Goal: Task Accomplishment & Management: Manage account settings

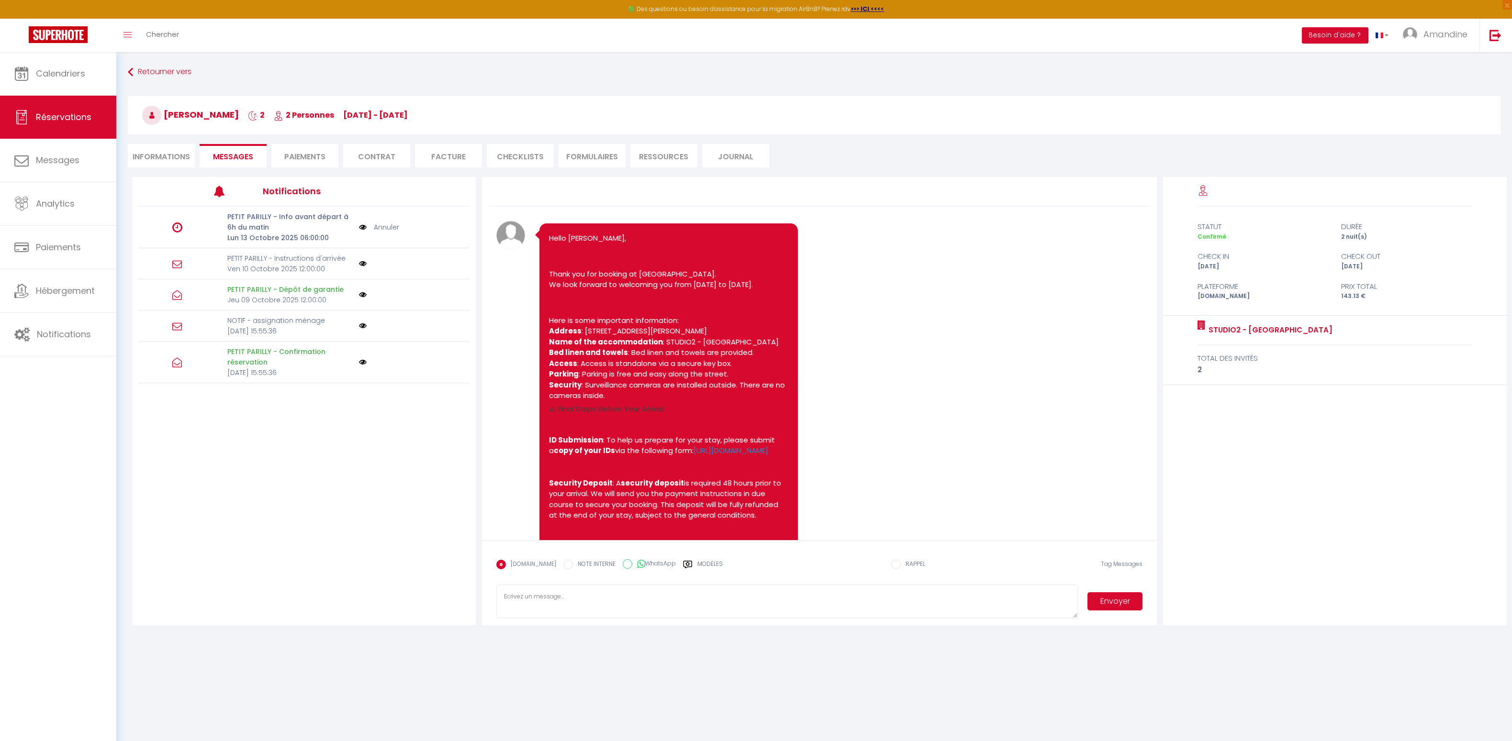
scroll to position [1753, 0]
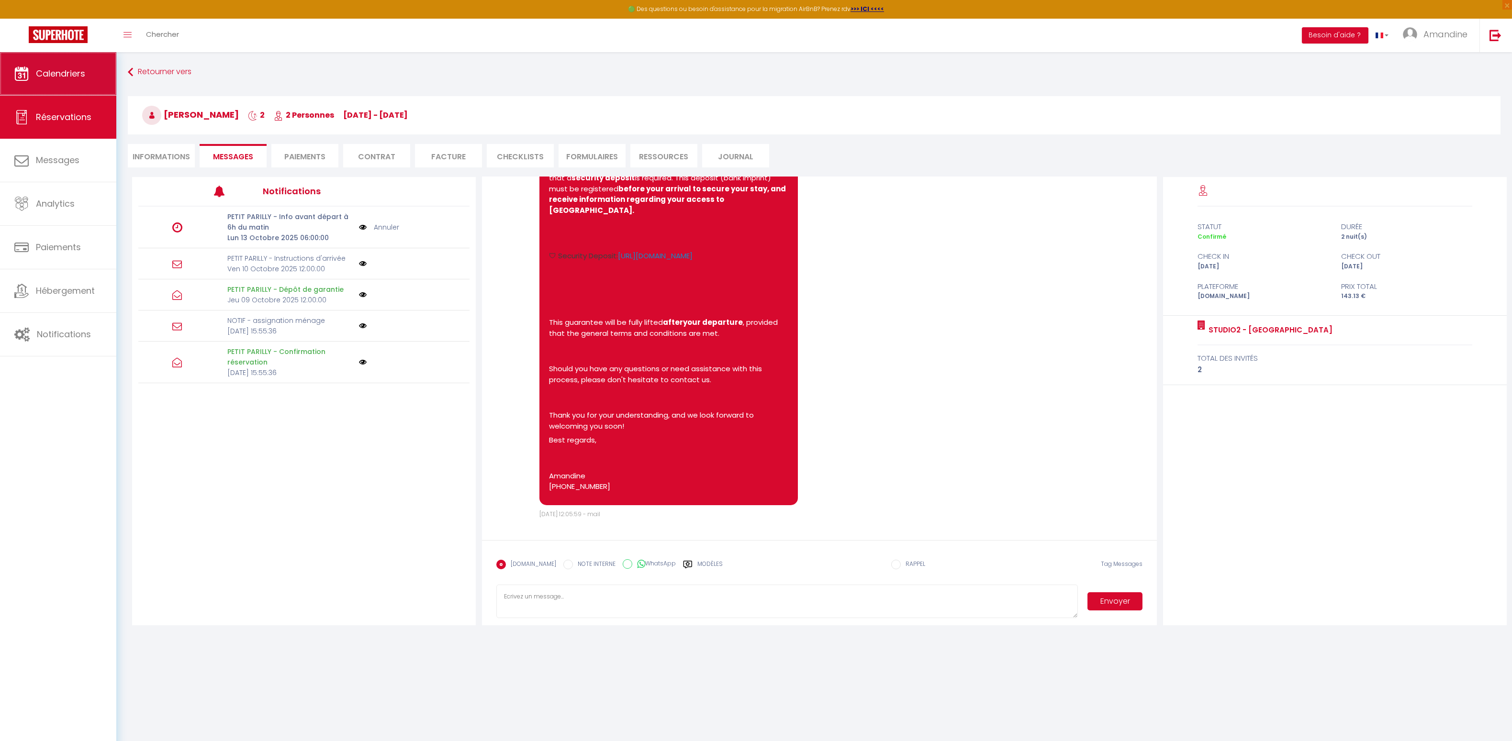
click at [67, 73] on span "Calendriers" at bounding box center [60, 73] width 49 height 12
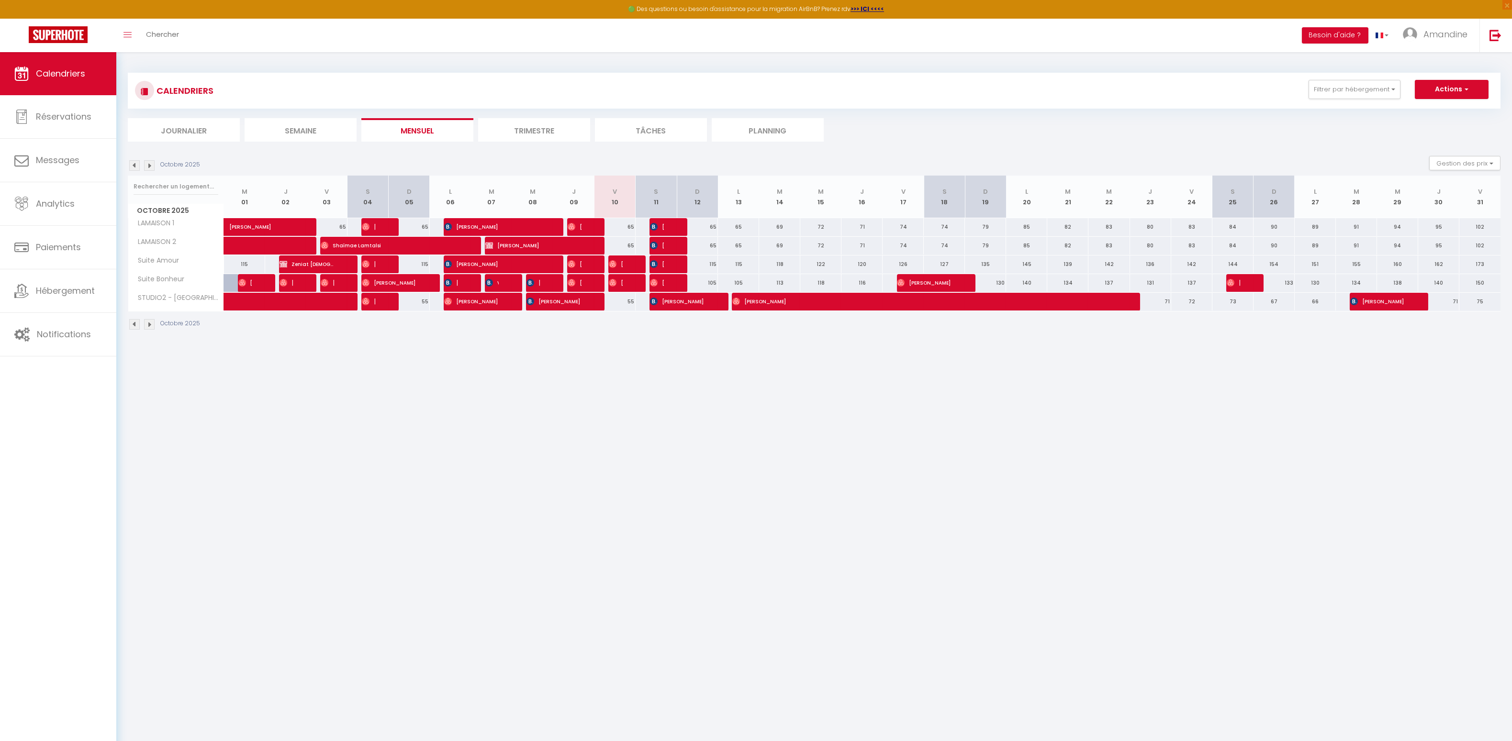
click at [669, 228] on div at bounding box center [670, 227] width 41 height 18
click at [659, 227] on span "[PERSON_NAME]" at bounding box center [657, 227] width 14 height 18
select select "OK"
select select "0"
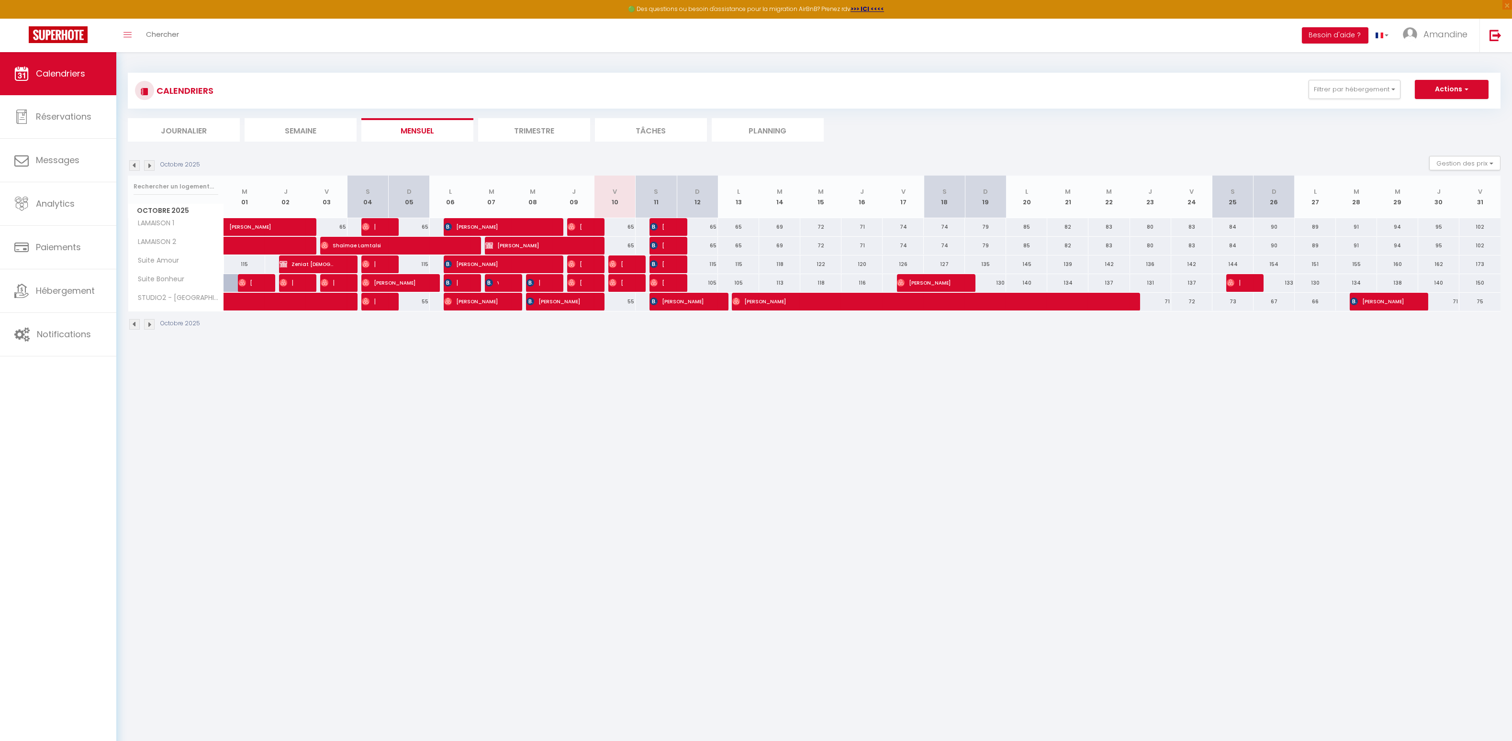
select select "1"
select select
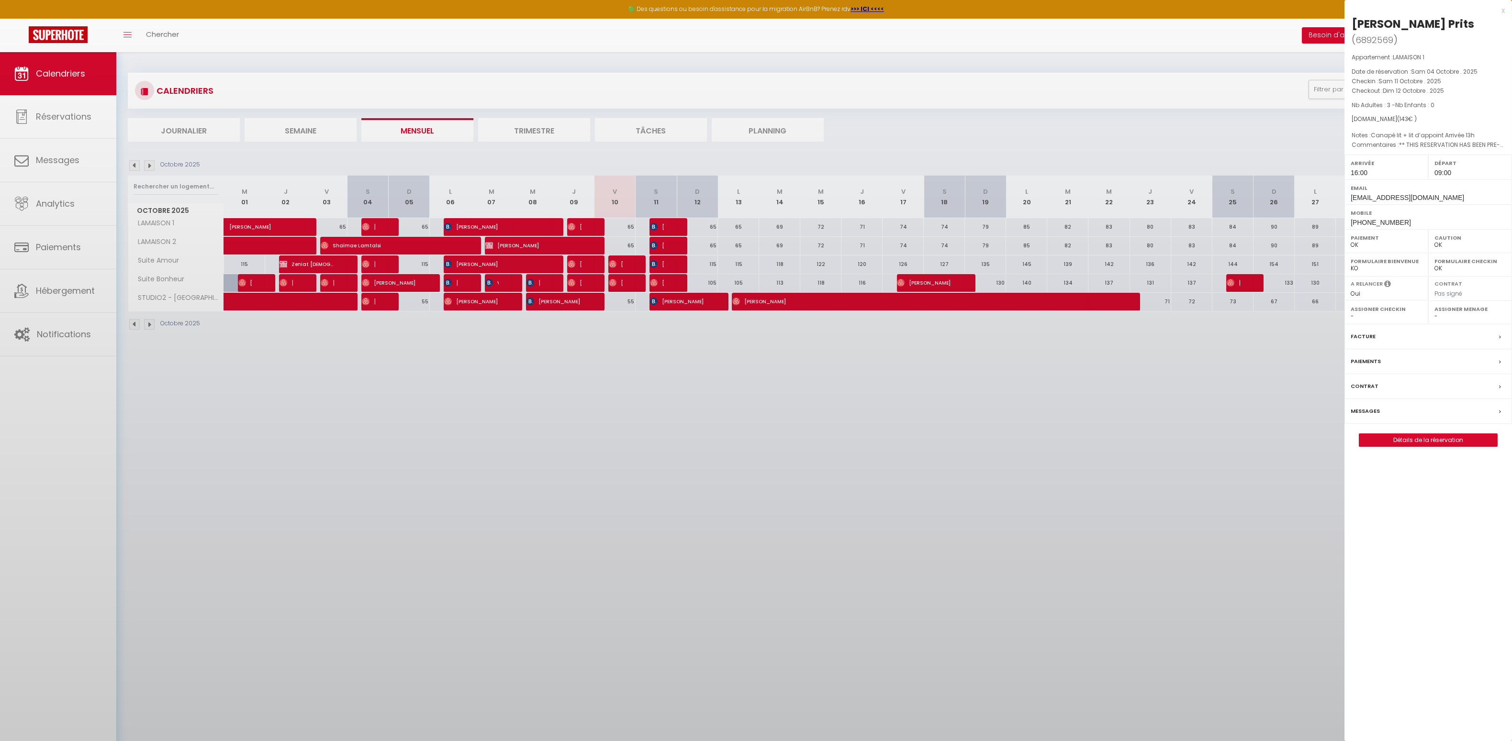
select select "45160"
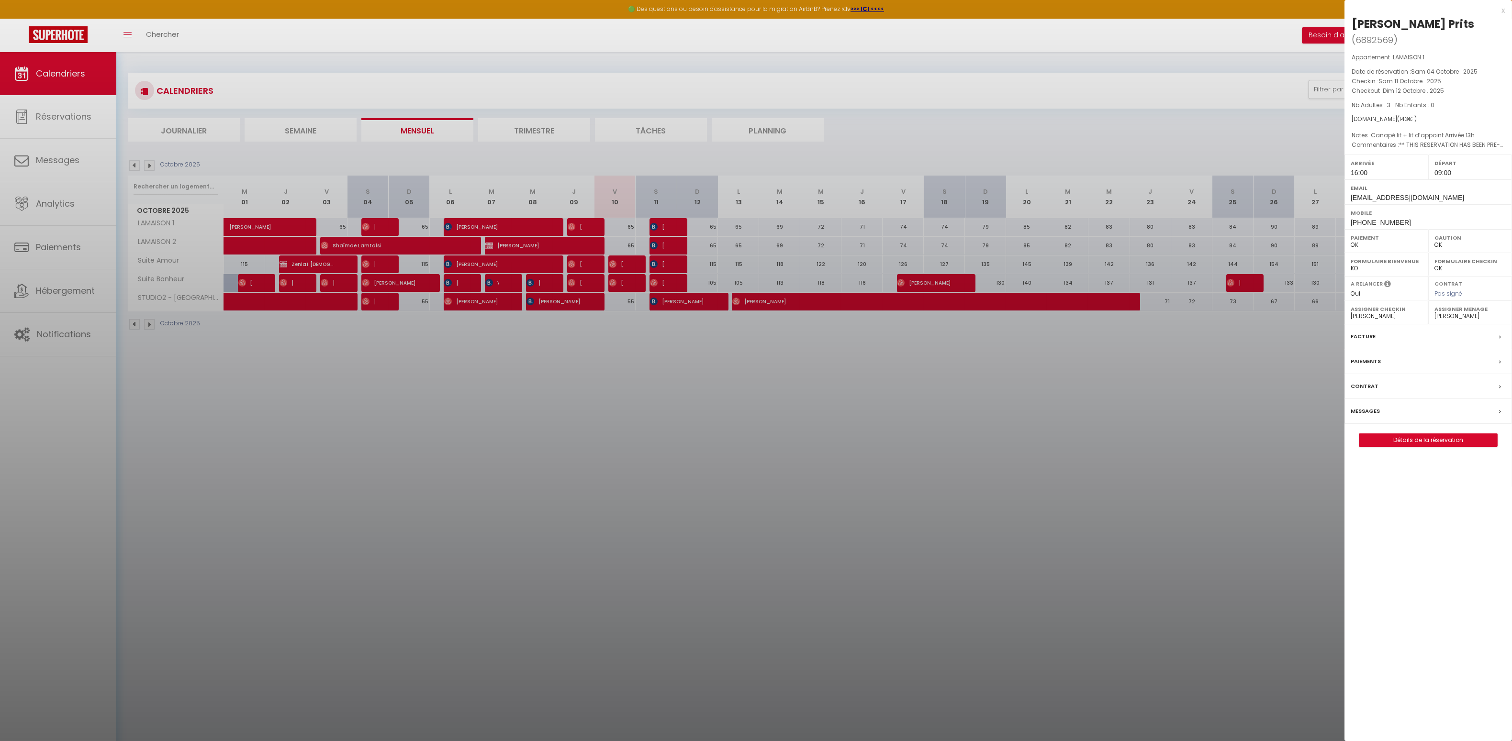
click at [1363, 357] on label "Paiements" at bounding box center [1366, 362] width 30 height 10
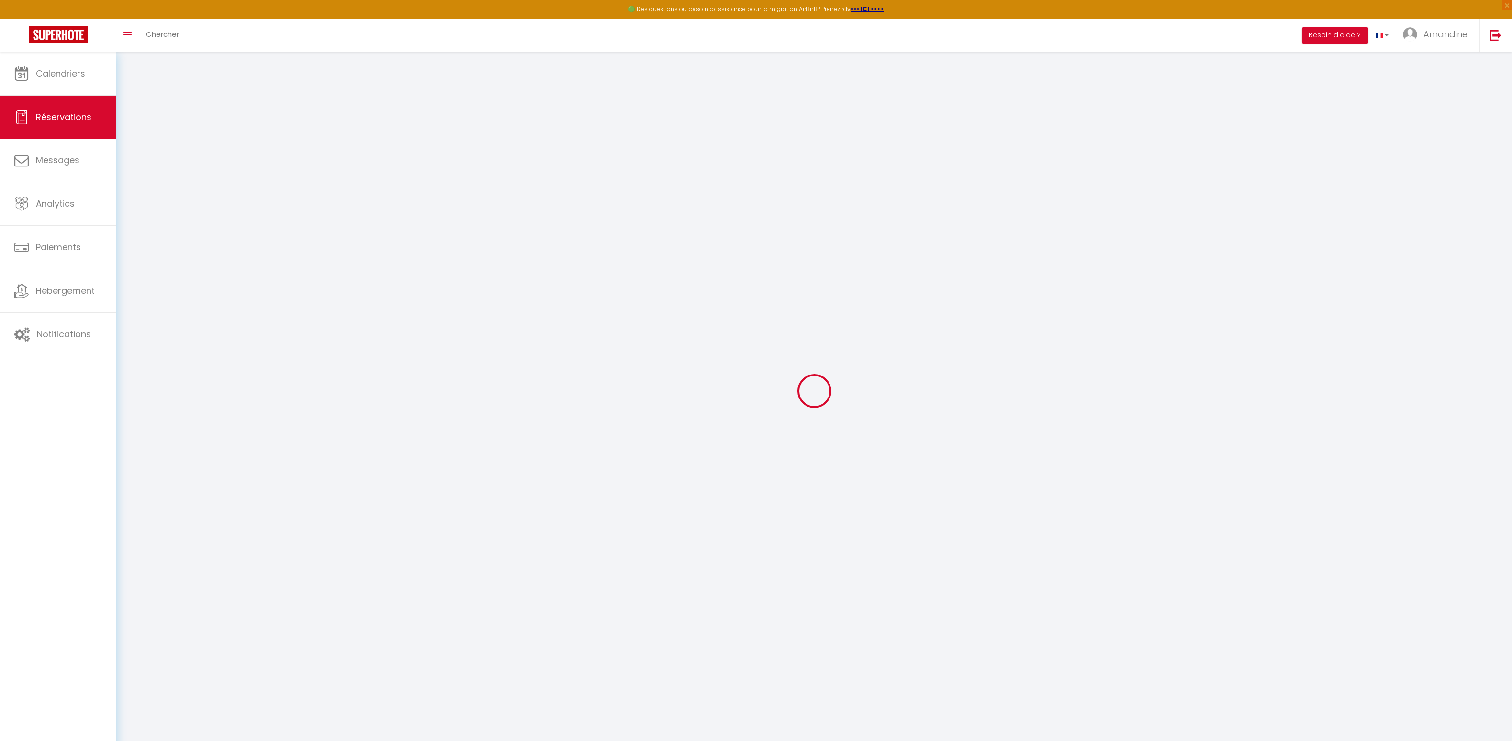
select select
checkbox input "false"
select select
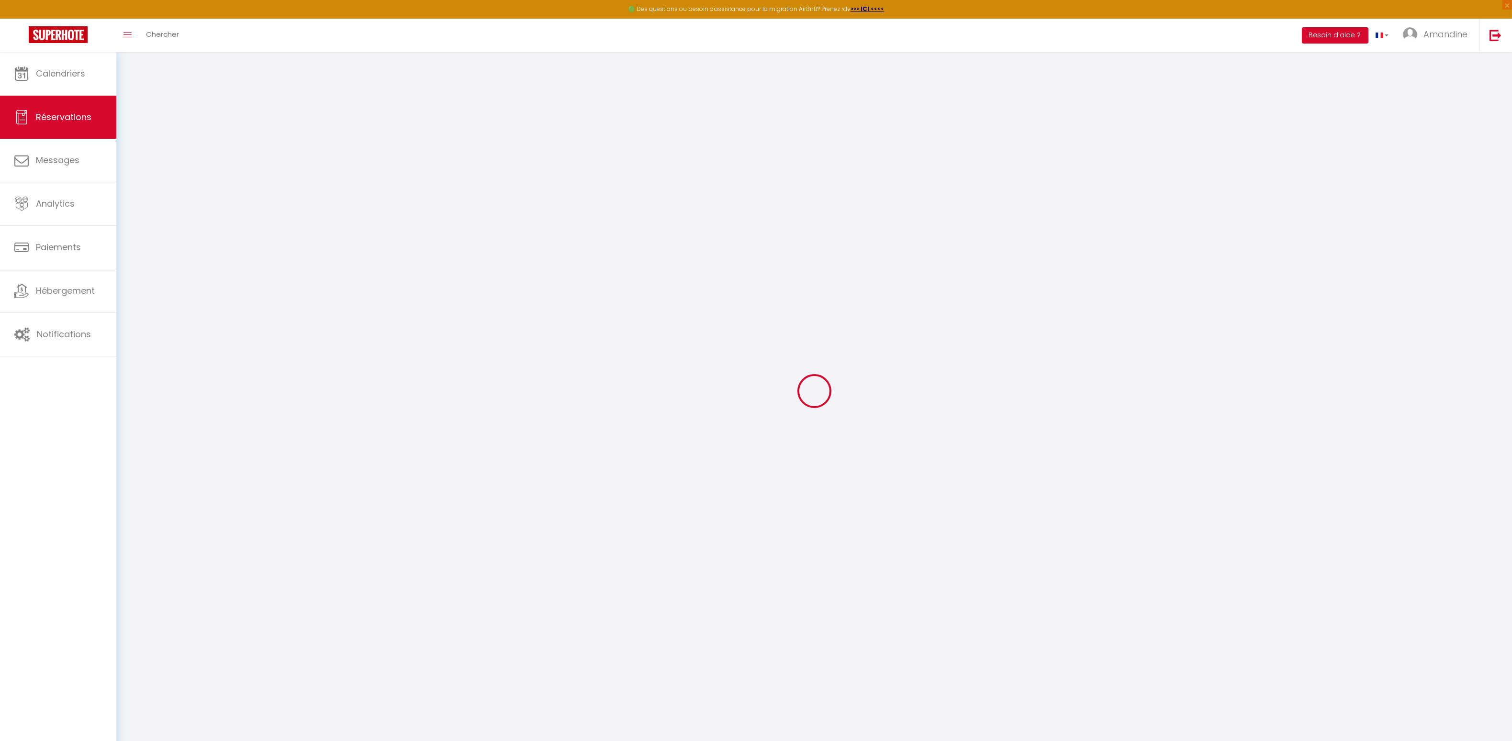
checkbox input "false"
select select
checkbox input "false"
type \!\)0 "Canapé lit + lit d’appoint Arrivée 13h"
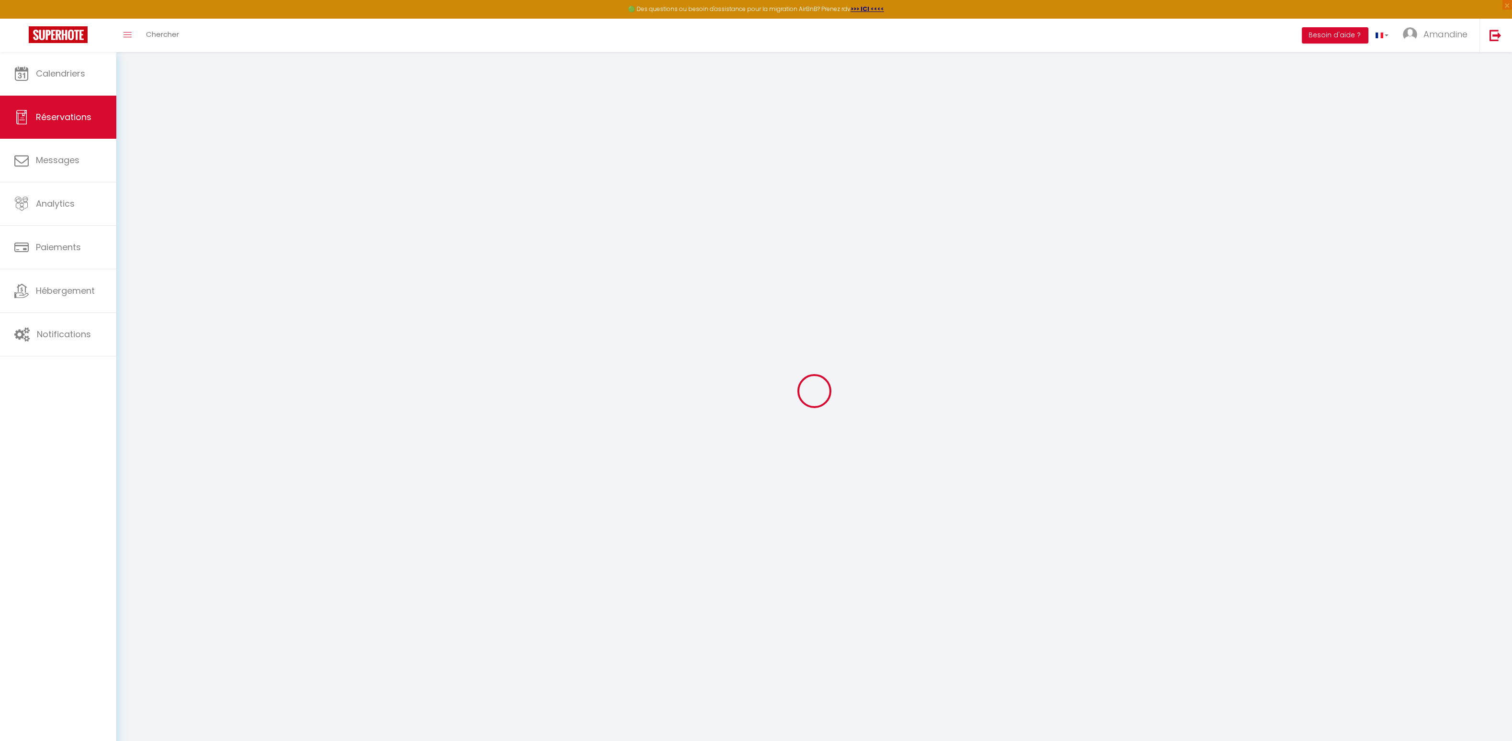
type voyageur1 "** THIS RESERVATION HAS BEEN PRE-PAID ** BOOKING NOTE : Payment charge is EUR 4…"
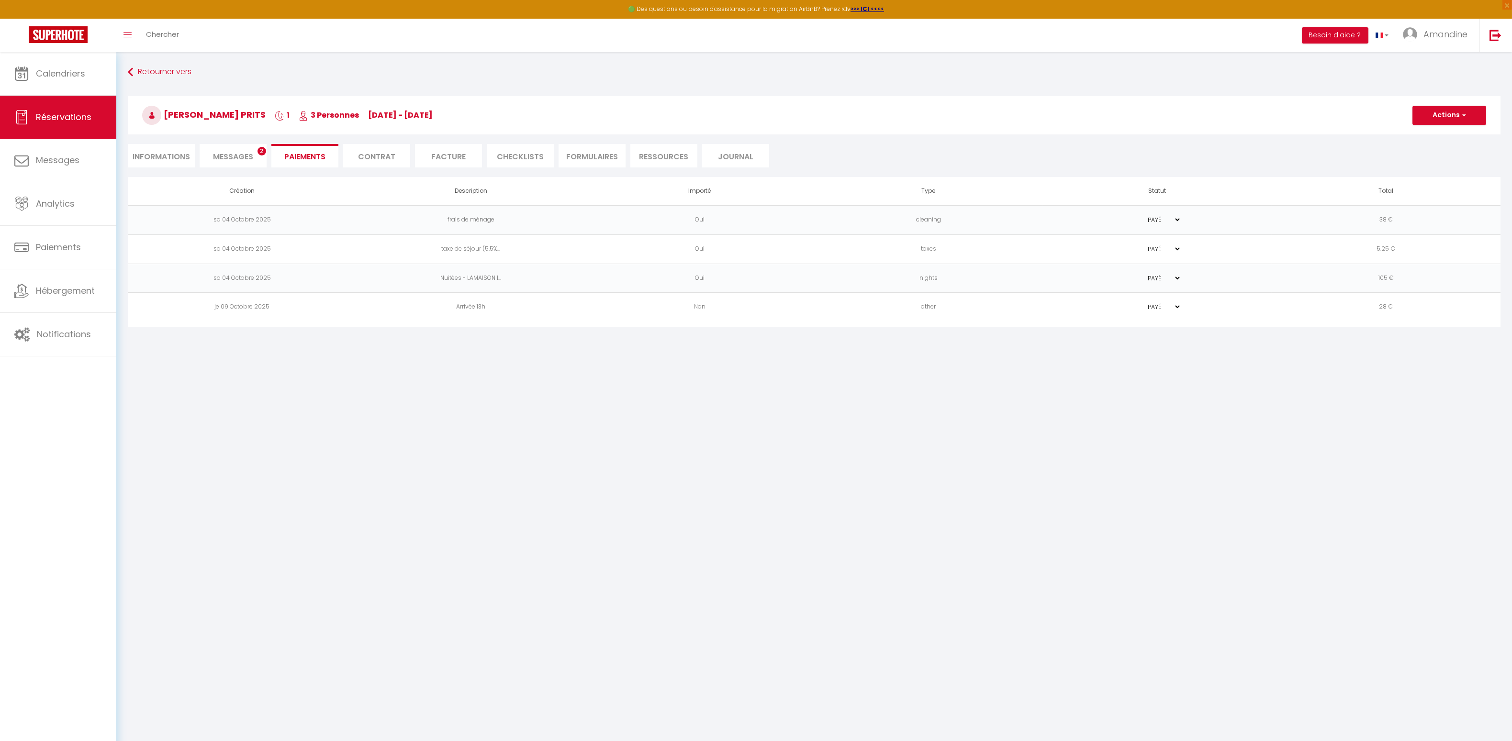
click at [172, 157] on li "Informations" at bounding box center [161, 155] width 67 height 23
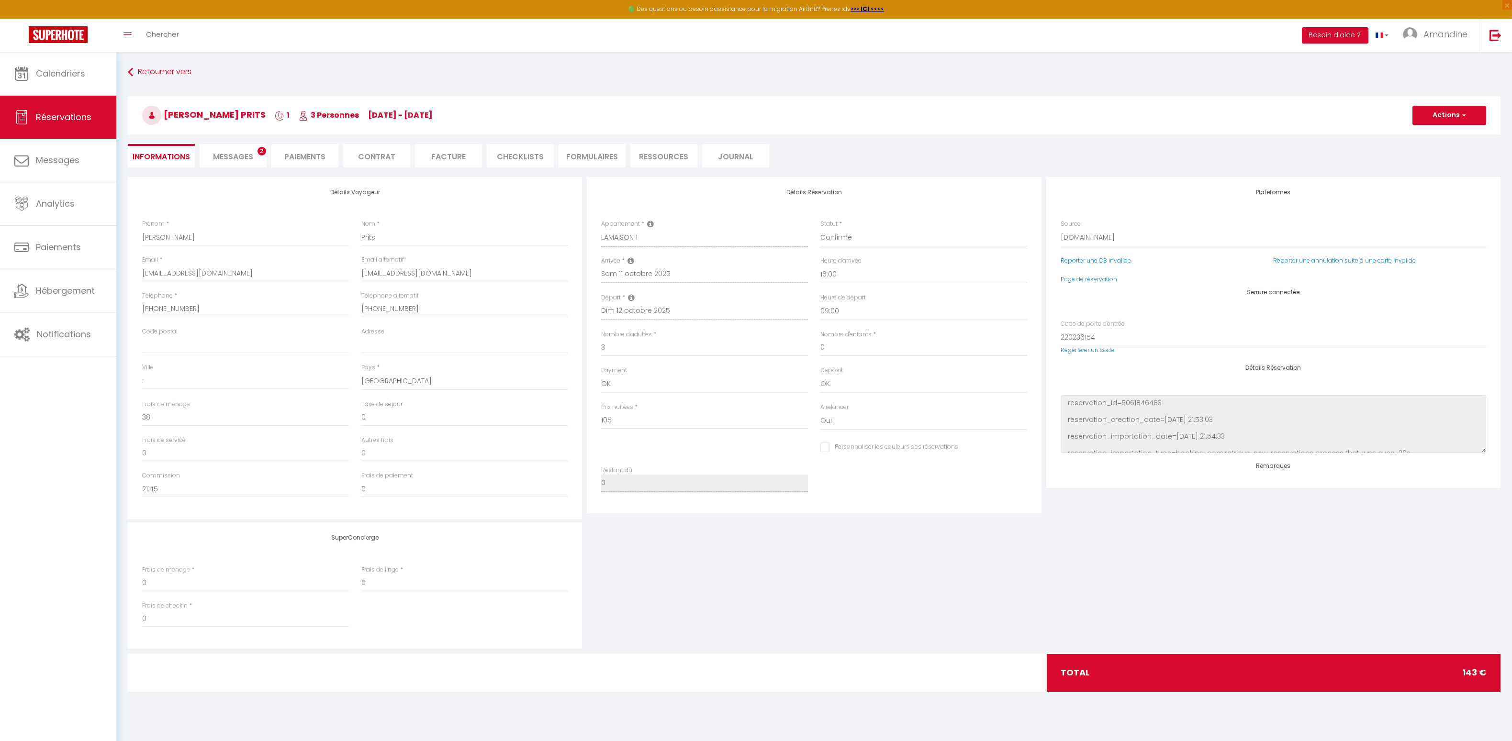
click at [249, 160] on span "Messages" at bounding box center [233, 156] width 40 height 11
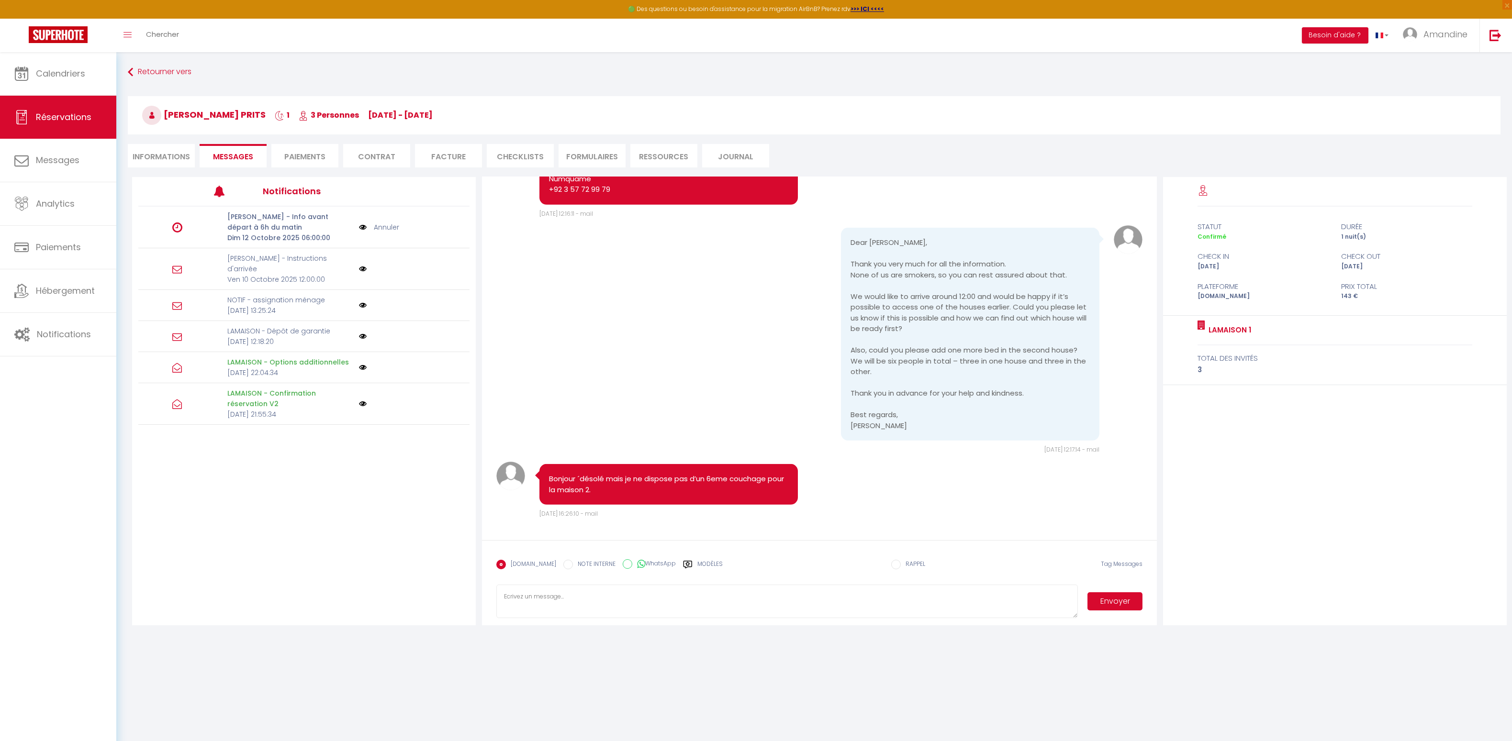
scroll to position [4612, 0]
click at [80, 77] on span "Calendriers" at bounding box center [60, 73] width 49 height 12
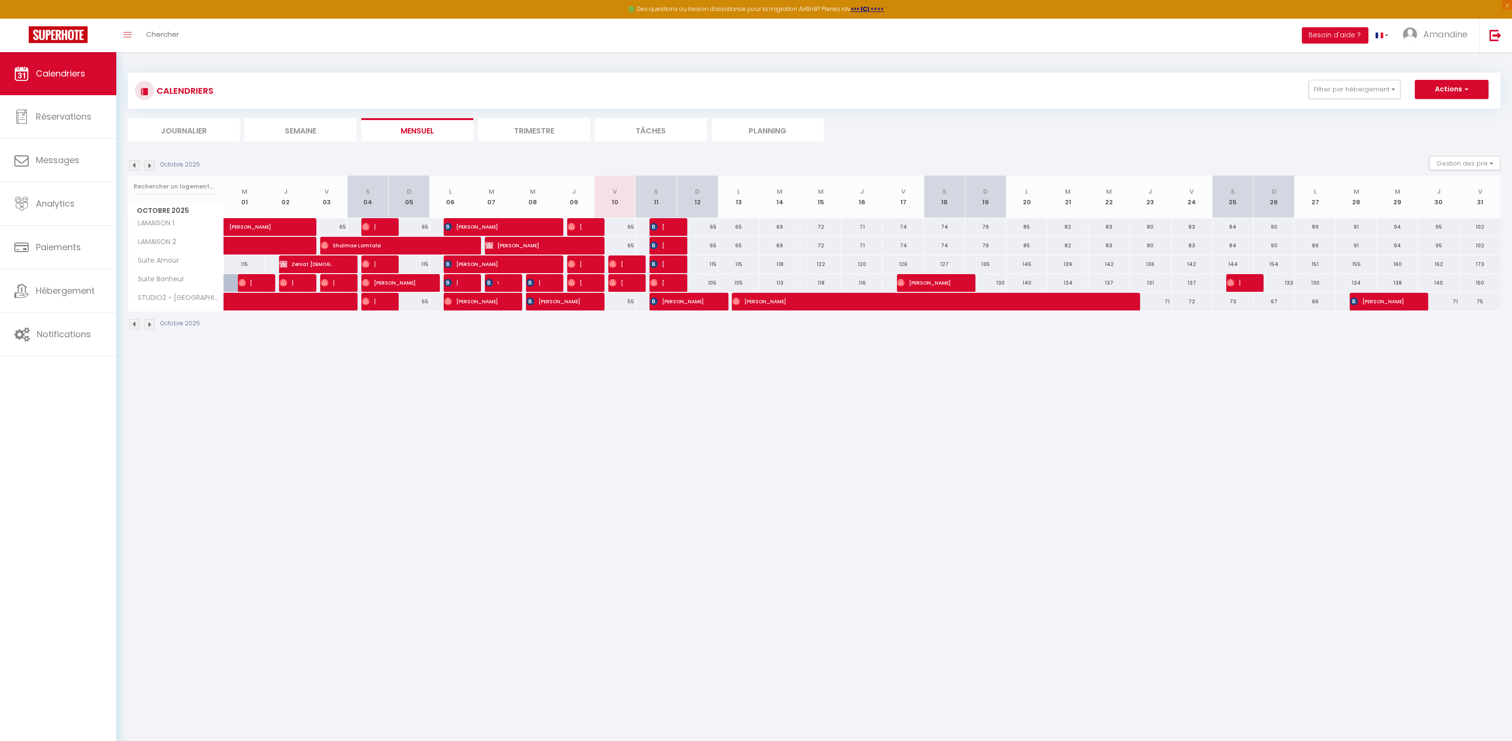
click at [659, 223] on span "[PERSON_NAME]" at bounding box center [657, 227] width 14 height 18
select select "OK"
select select "0"
select select "1"
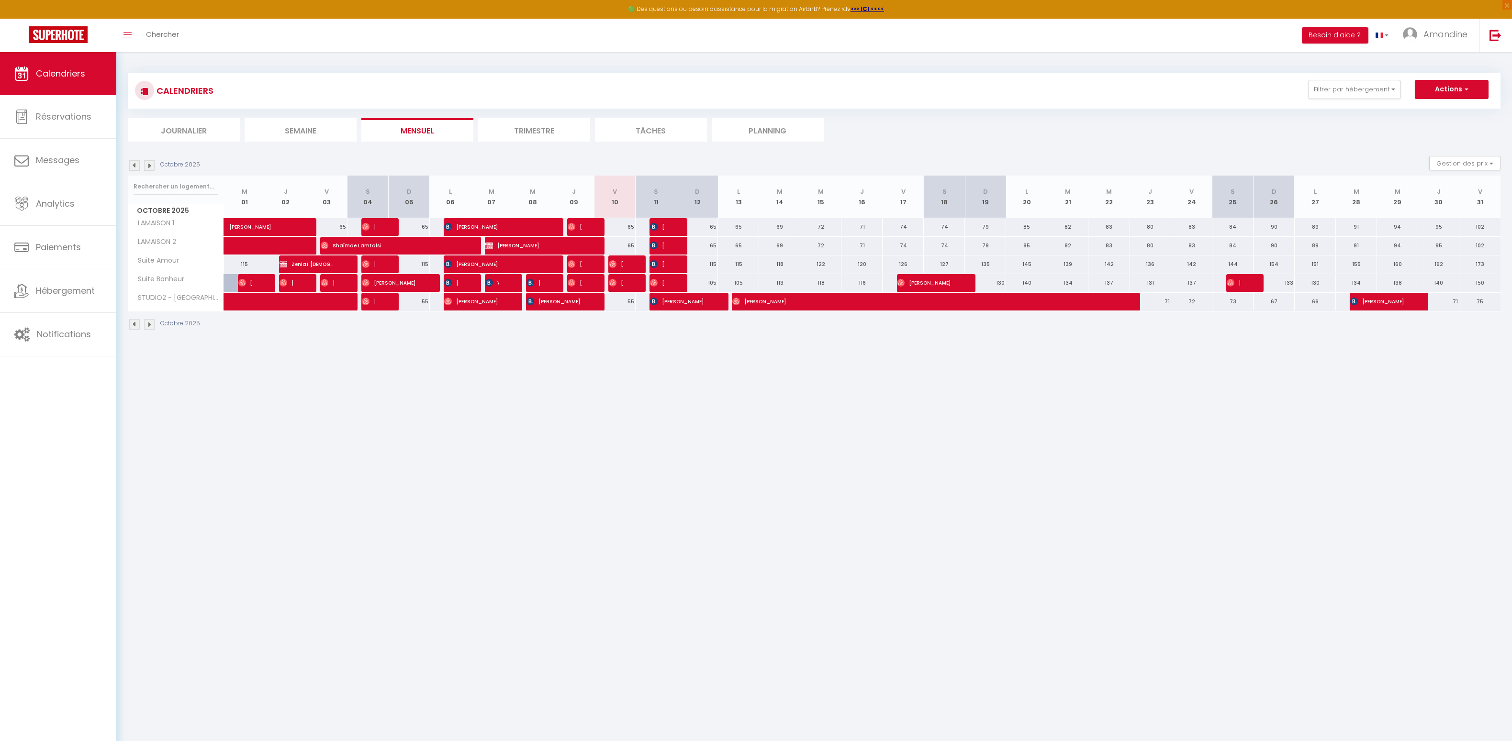
select select "1"
select select
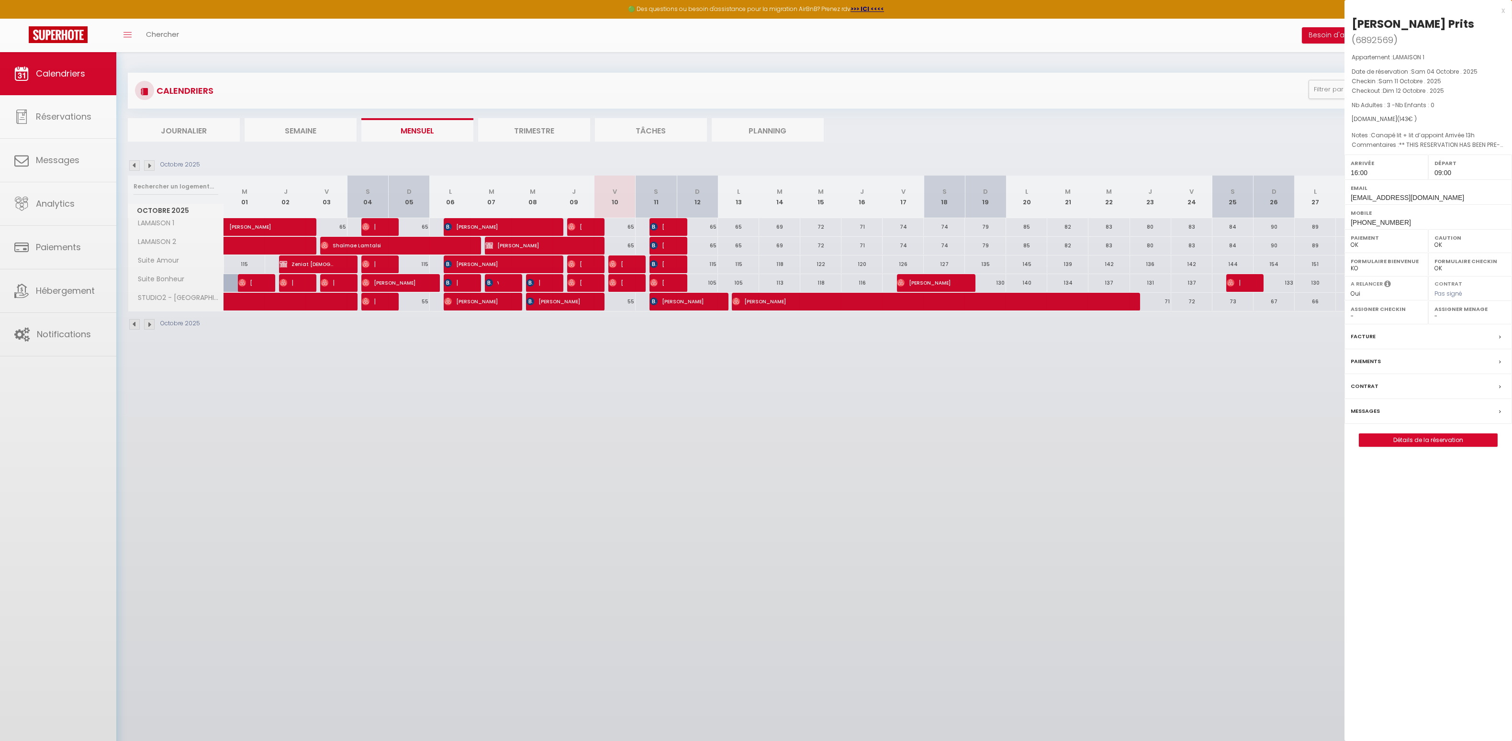
select select "45160"
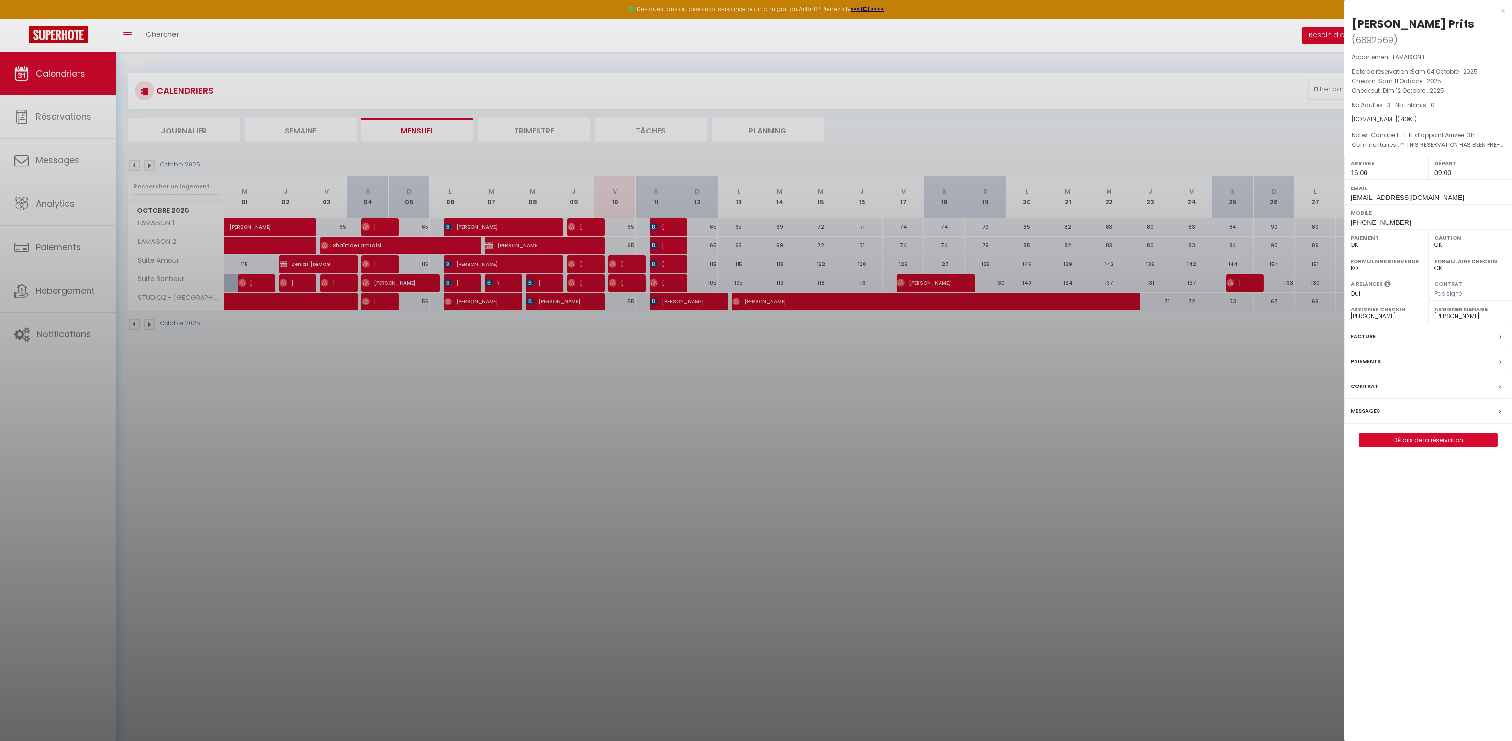
click at [1354, 406] on label "Messages" at bounding box center [1365, 411] width 29 height 10
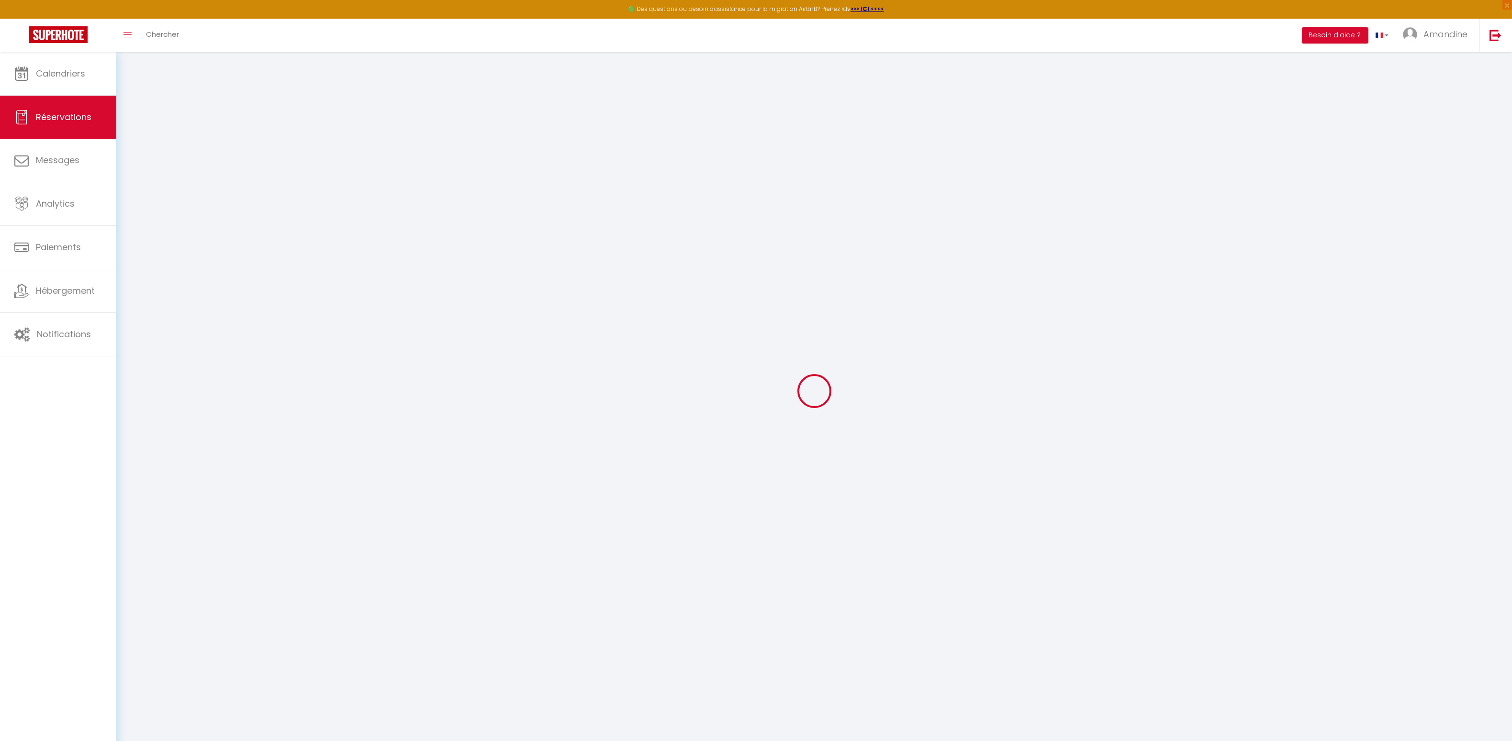
select select
checkbox input "false"
select select
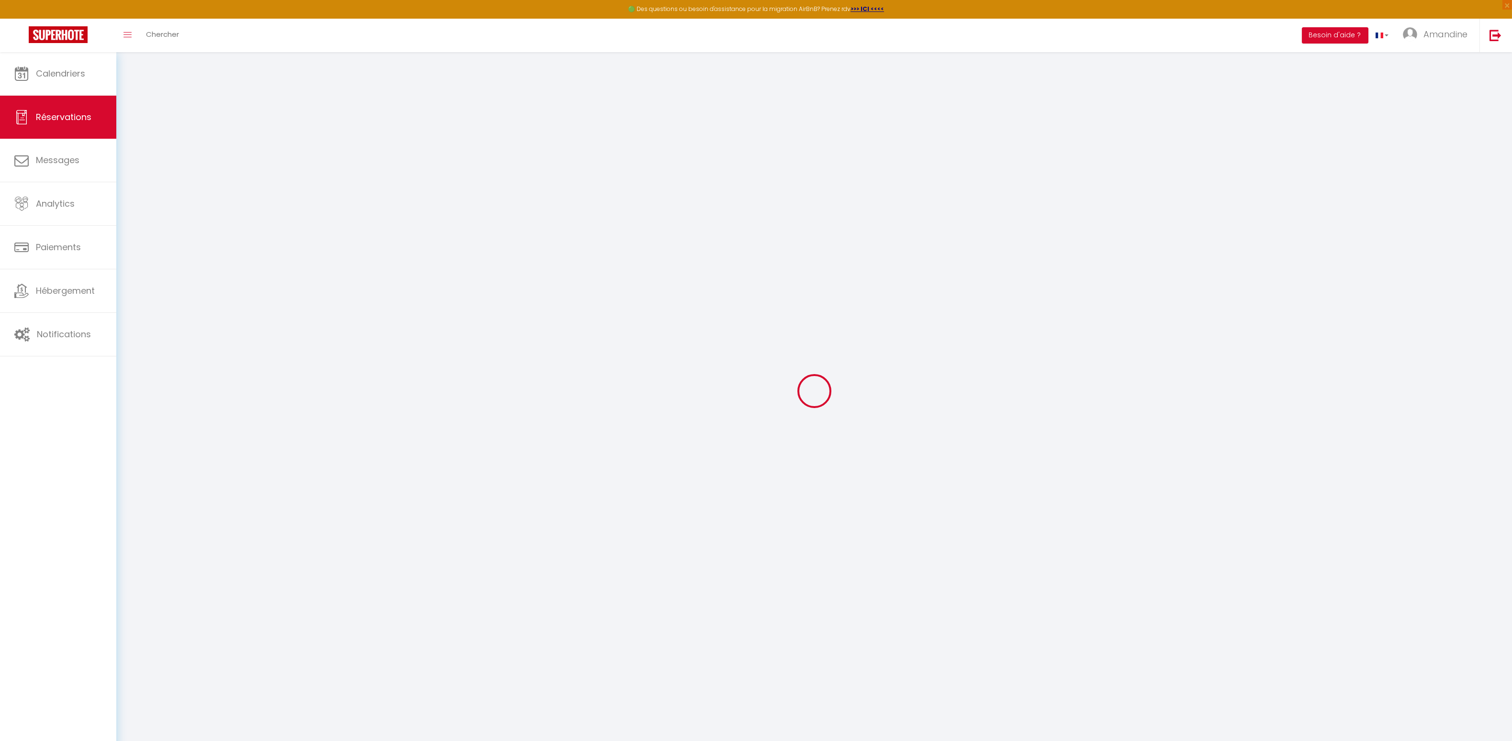
checkbox input "false"
type \!\)0 "Canapé lit + lit d’appoint Arrivée 13h"
type voyageur1 "** THIS RESERVATION HAS BEEN PRE-PAID ** BOOKING NOTE : Payment charge is EUR 4…"
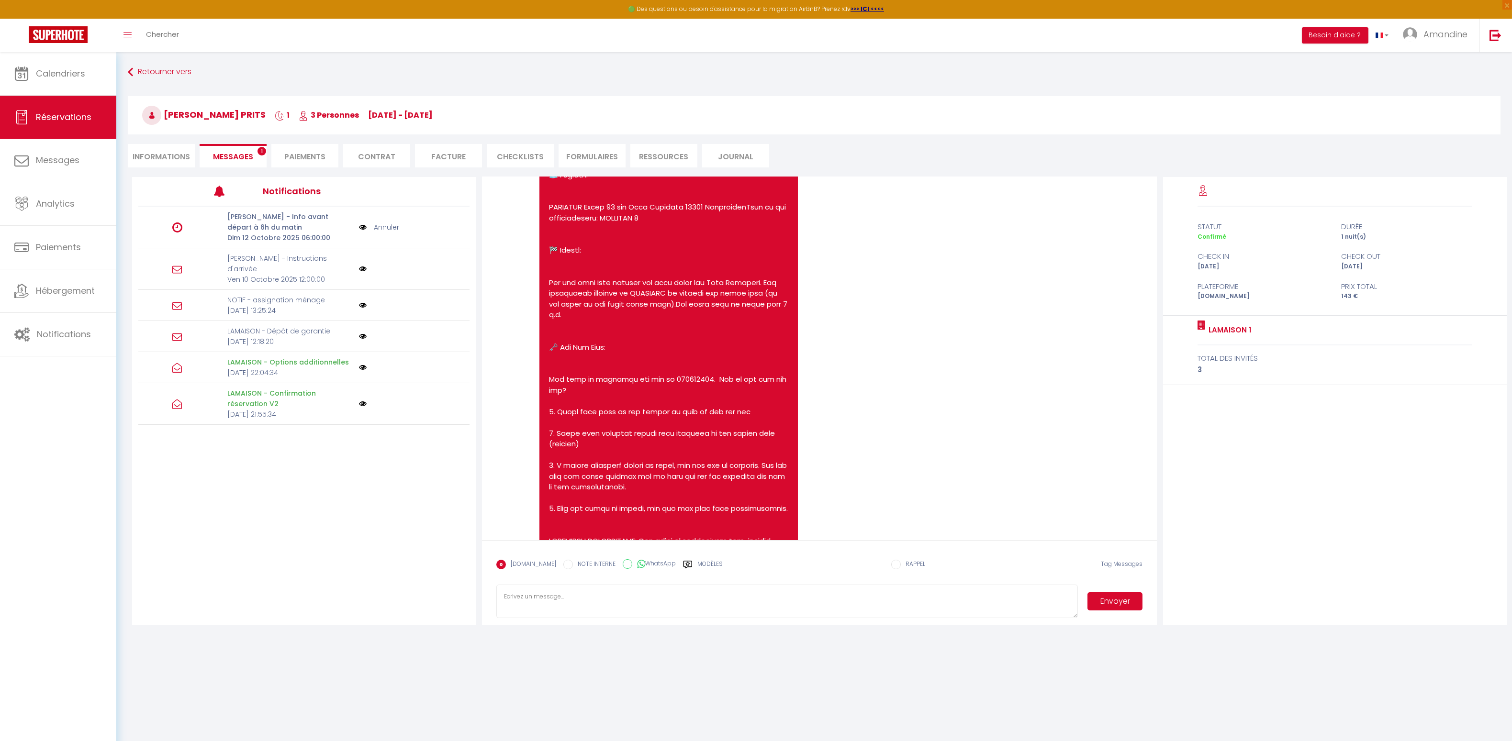
scroll to position [4612, 0]
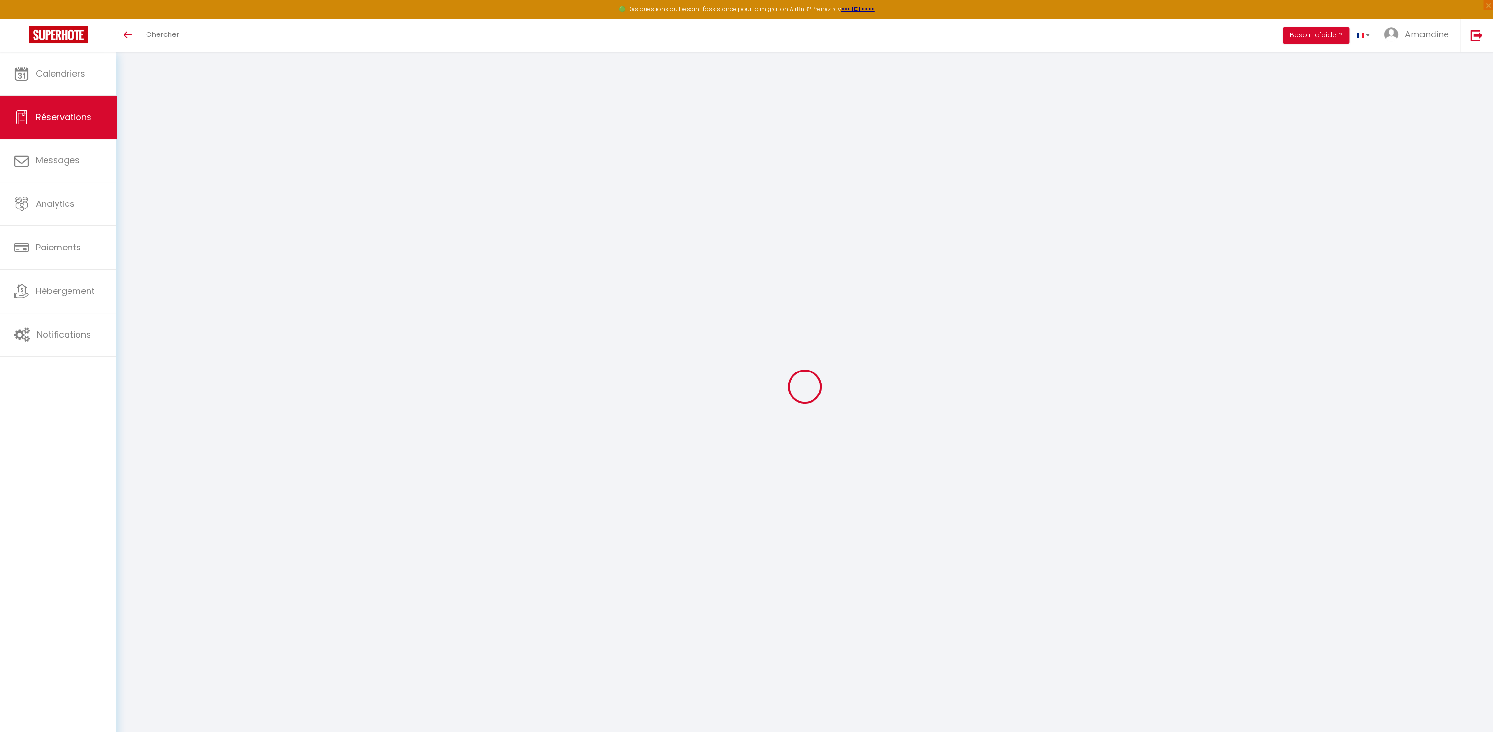
select select
checkbox input "false"
select select
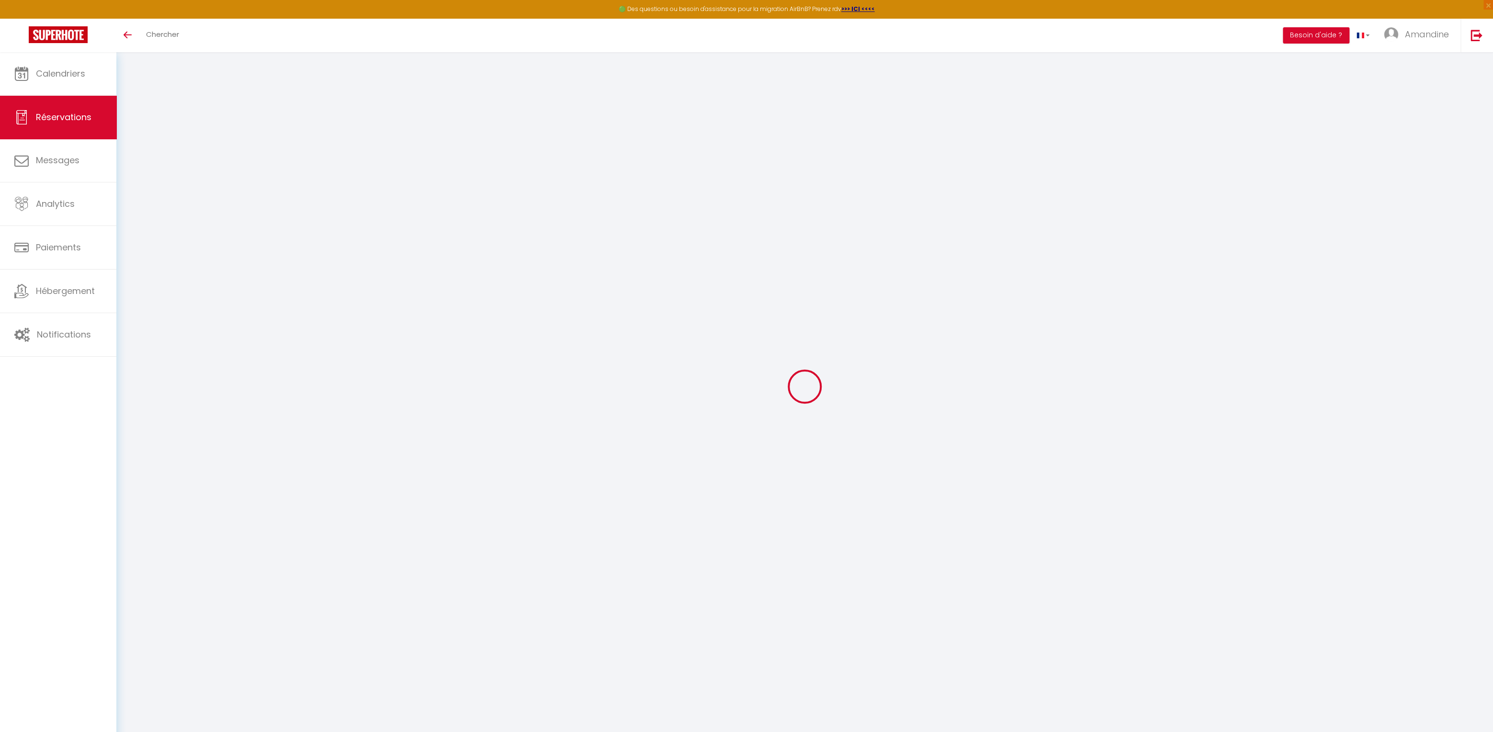
checkbox input "false"
type \!\)0 "Canapé lit + lit d’appoint Arrivée 13h"
type voyageur1 "** THIS RESERVATION HAS BEEN PRE-PAID ** BOOKING NOTE : Payment charge is EUR 4…"
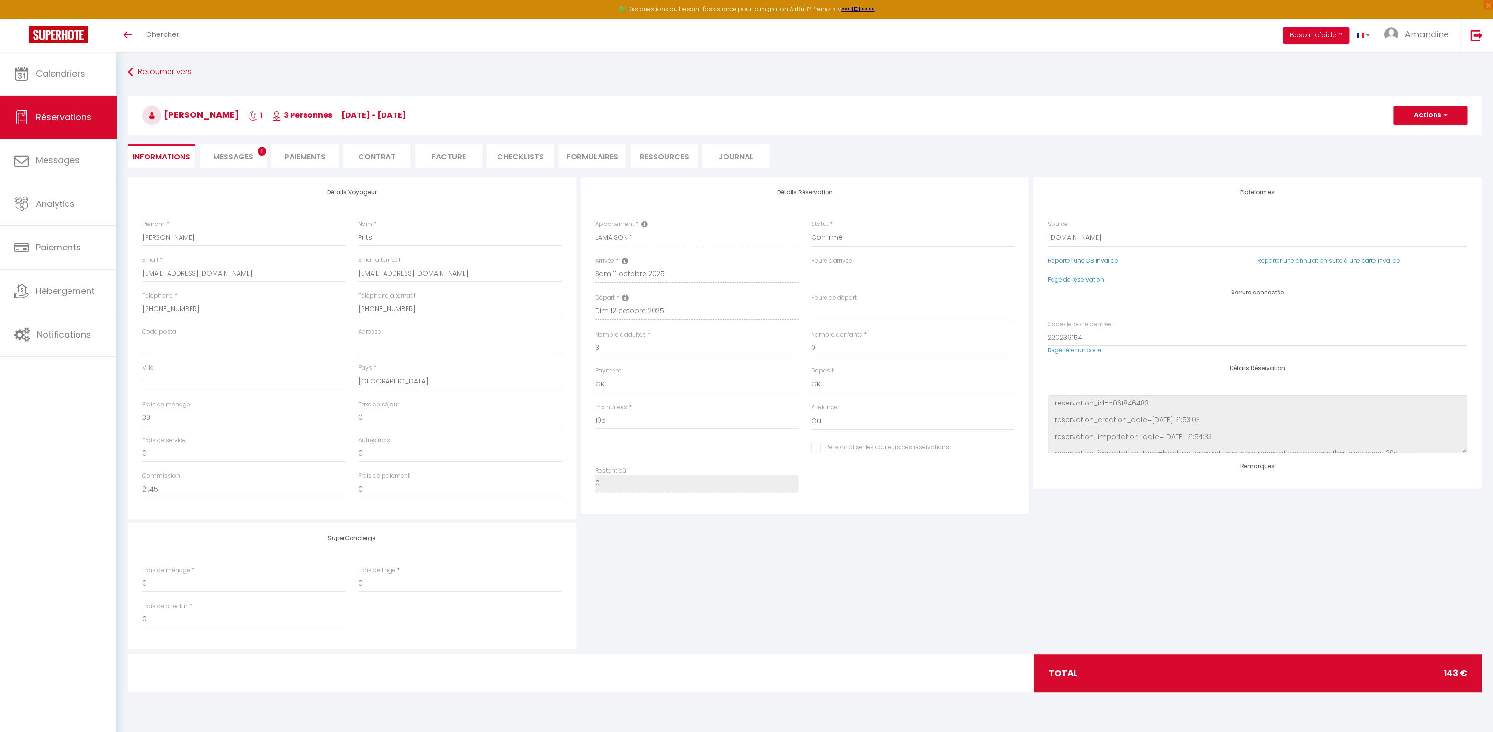
scroll to position [4692, 0]
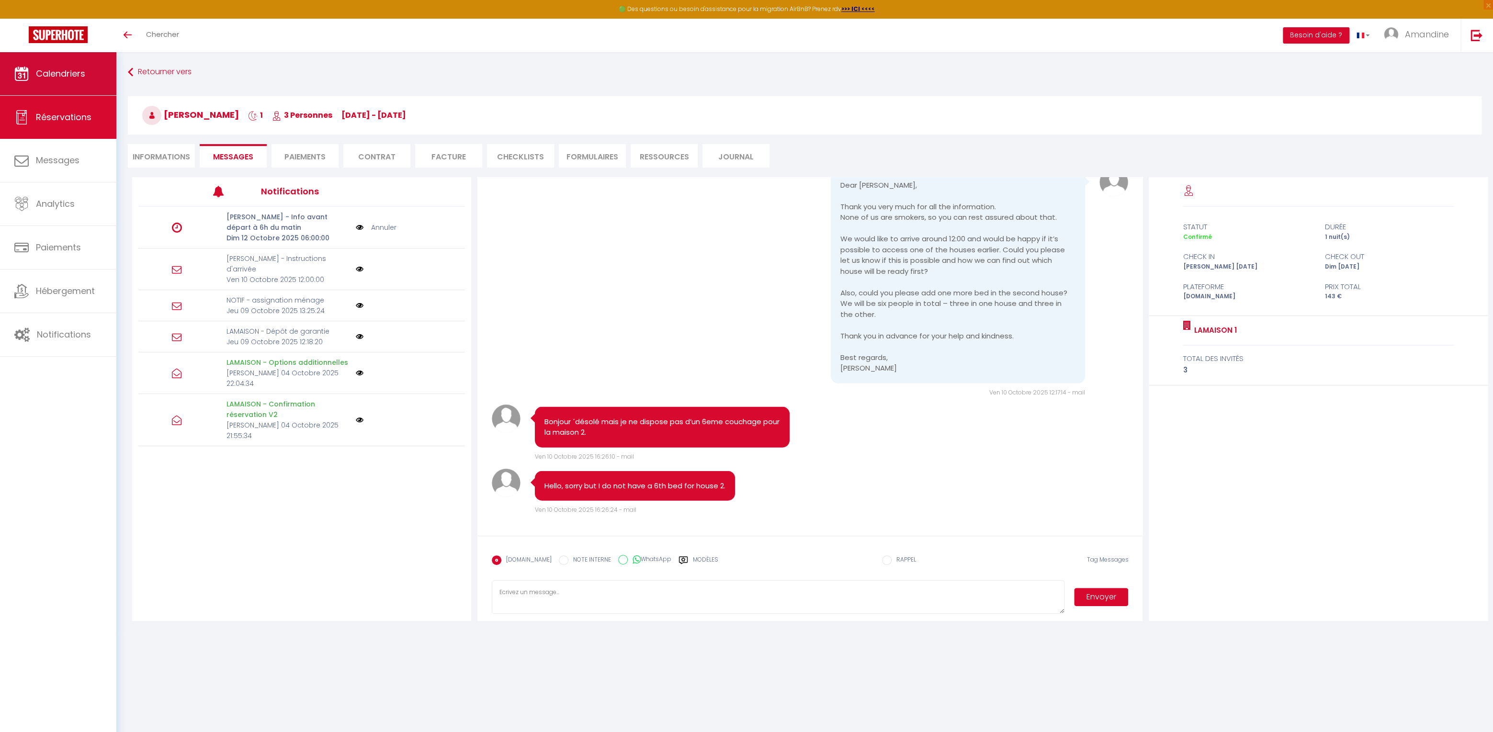
click at [79, 76] on span "Calendriers" at bounding box center [60, 73] width 49 height 12
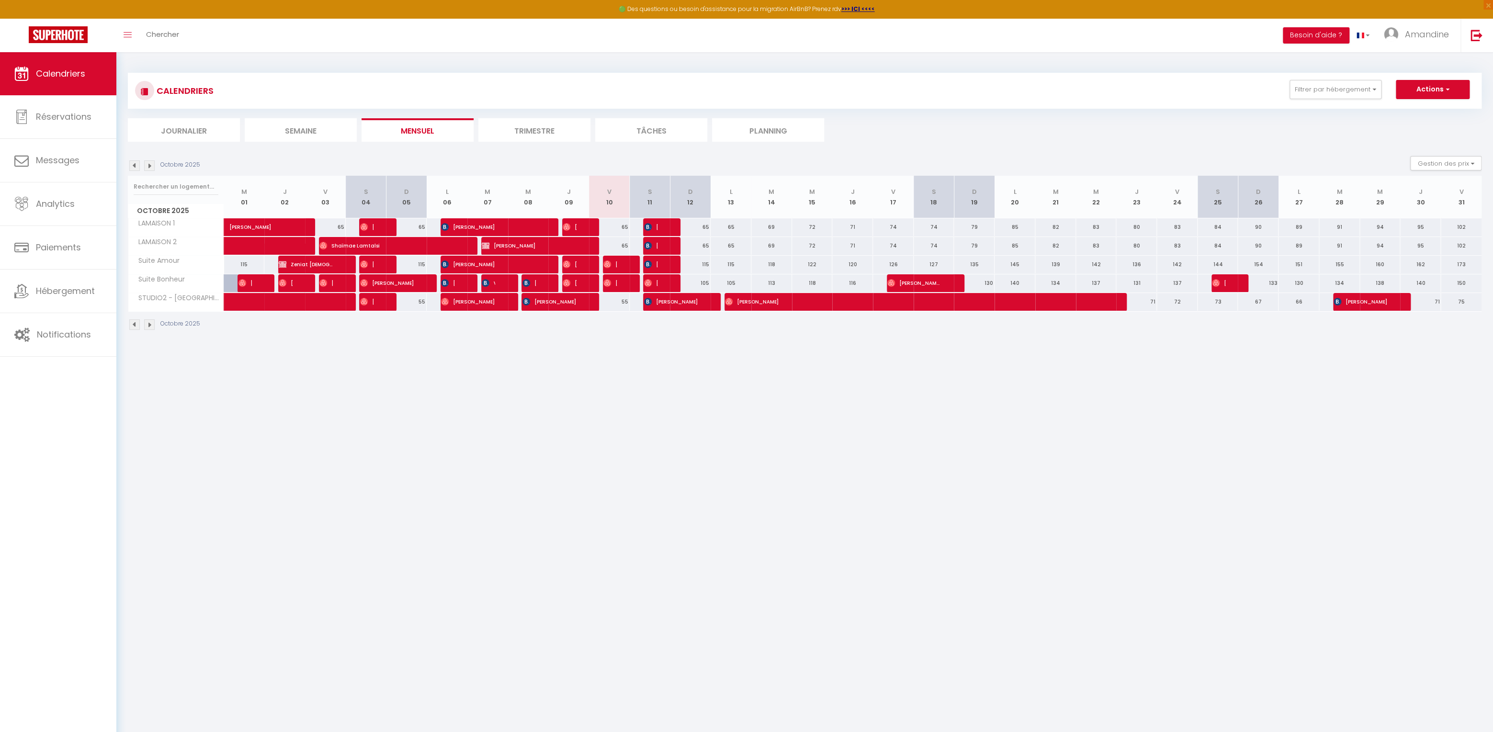
click at [651, 263] on img at bounding box center [648, 264] width 8 height 8
select select "OK"
select select "0"
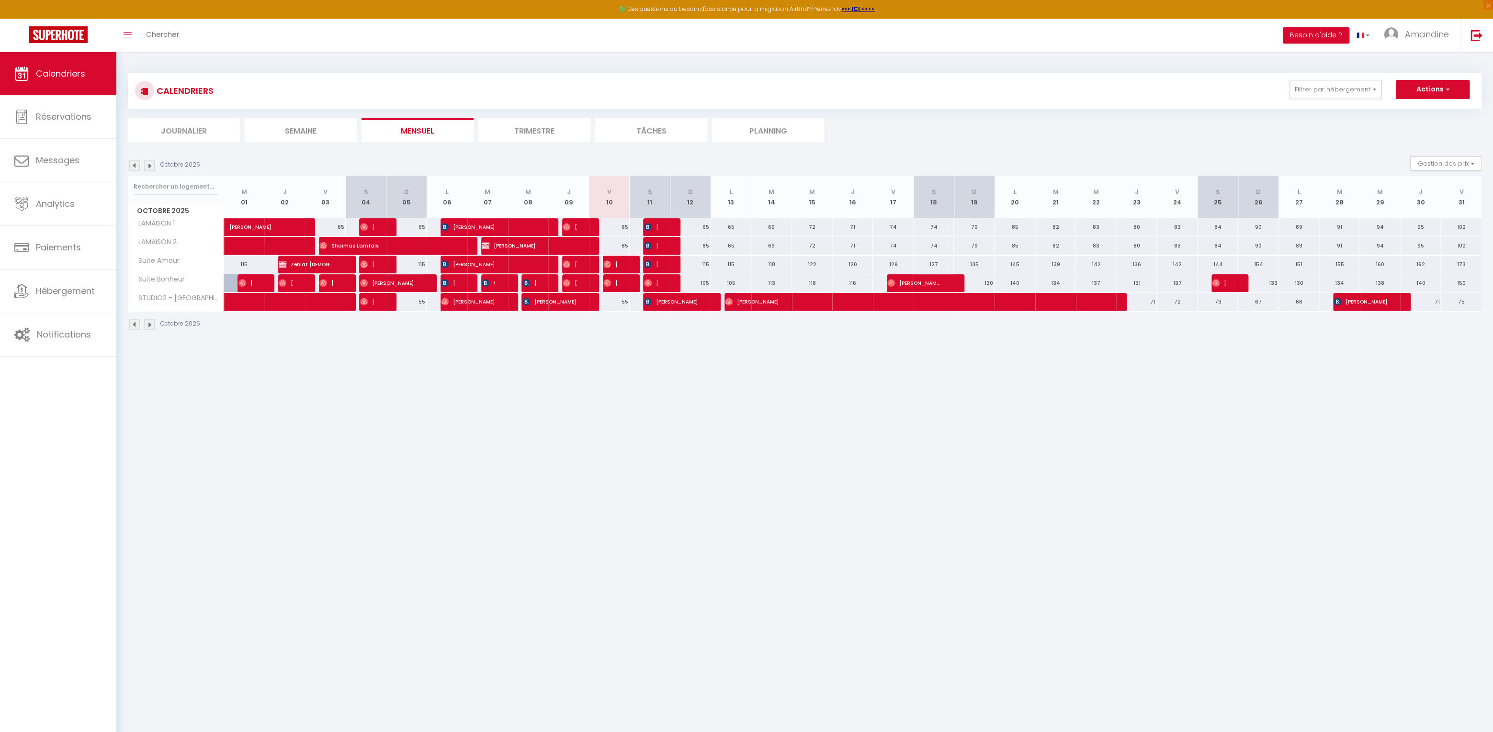
select select "1"
select select
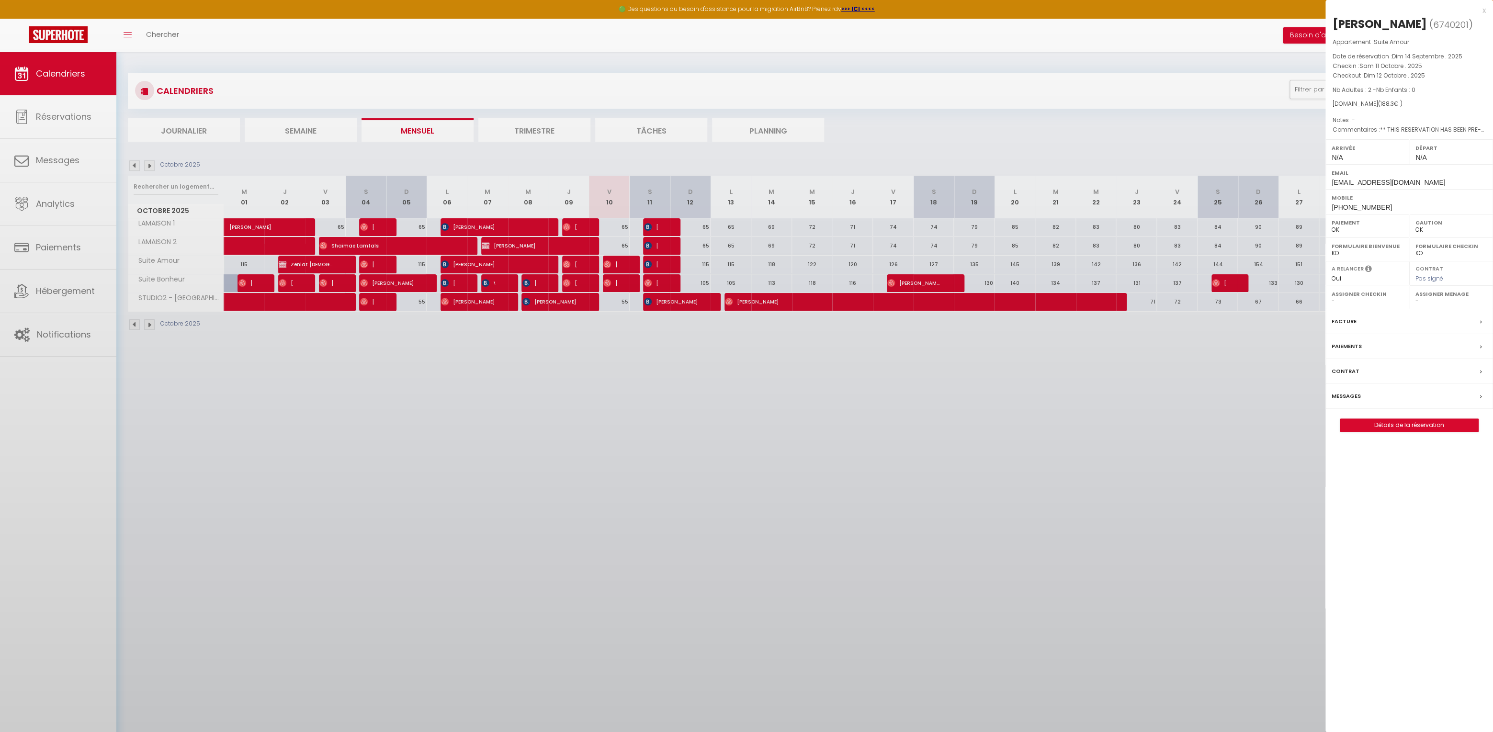
select select "45160"
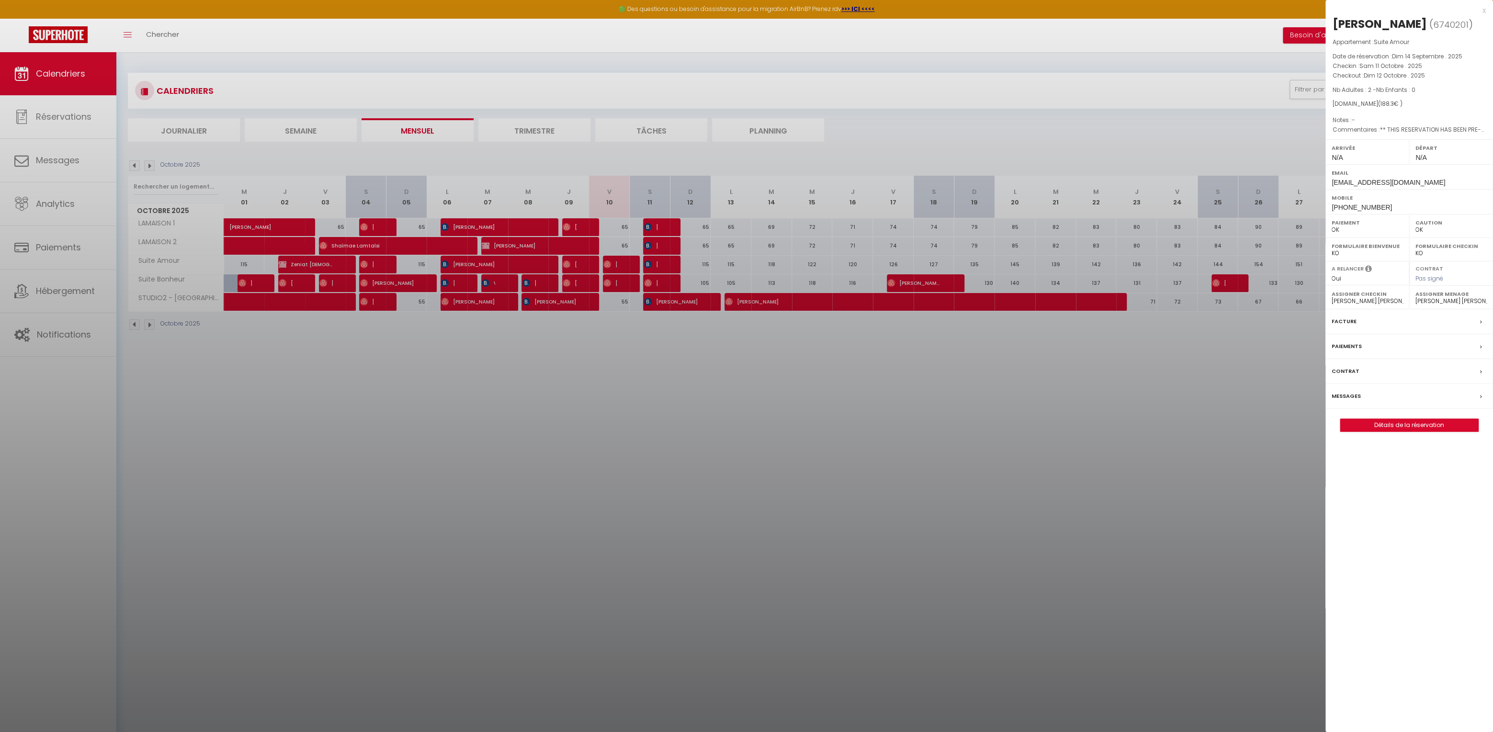
click at [651, 263] on div at bounding box center [746, 366] width 1493 height 732
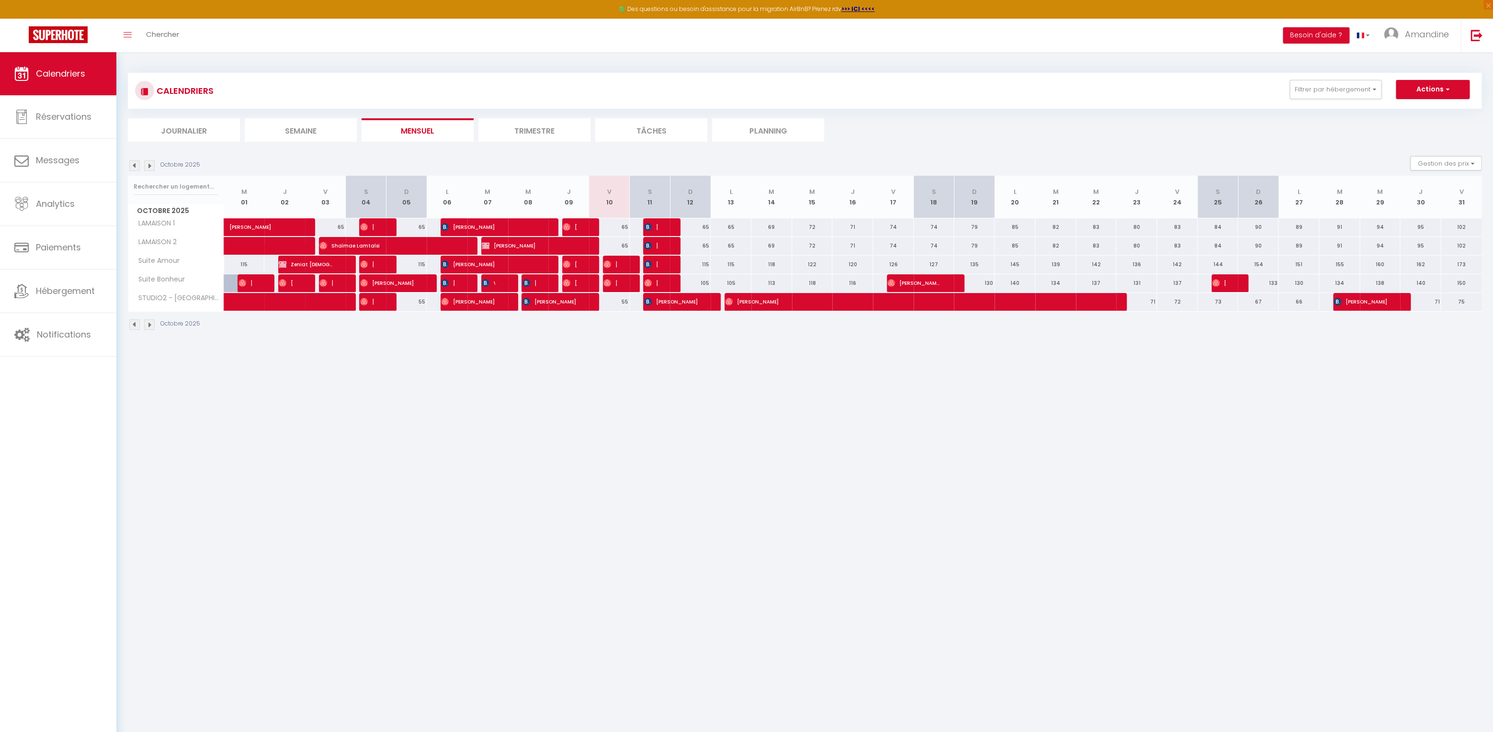
click at [661, 304] on span "[PERSON_NAME]" at bounding box center [671, 301] width 54 height 18
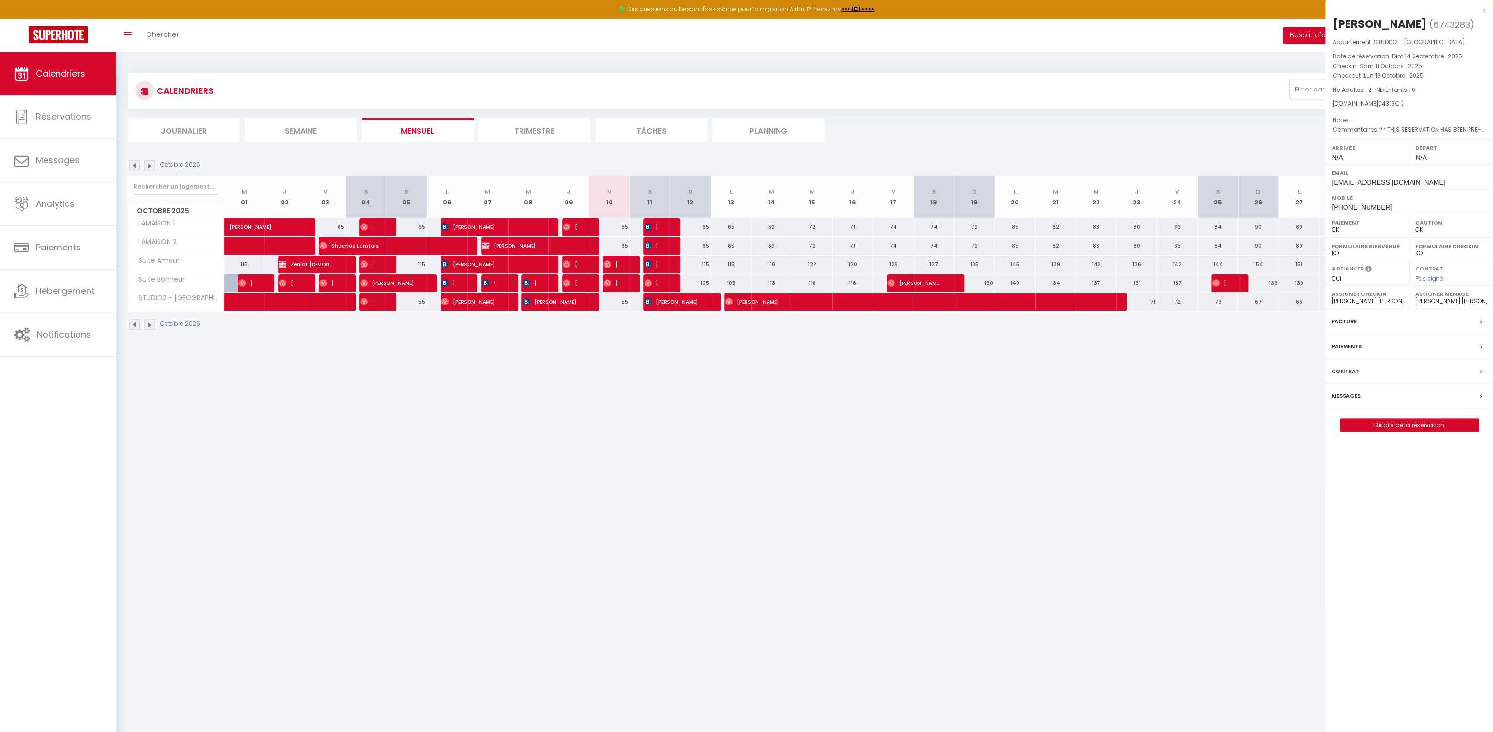
select select "KO"
select select "48729"
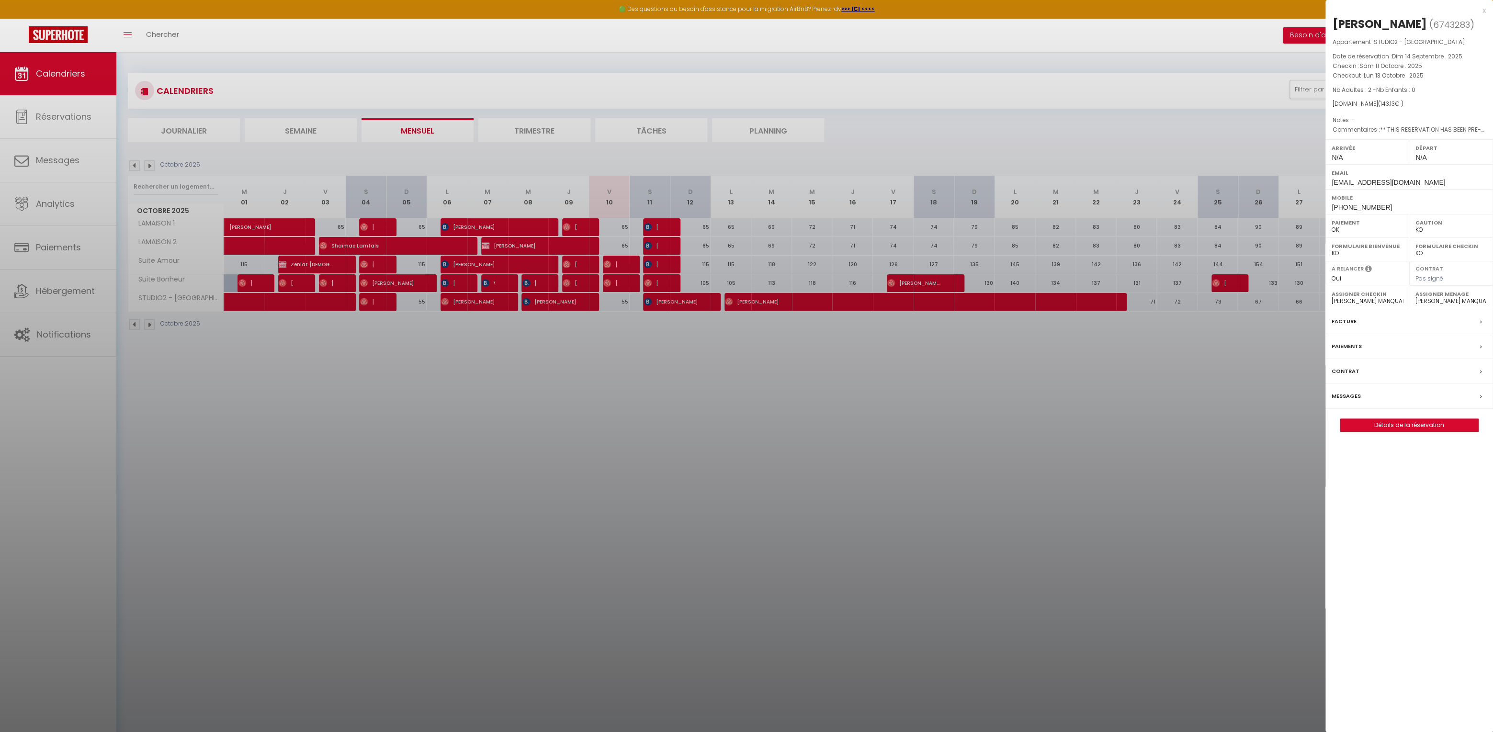
click at [662, 304] on div at bounding box center [746, 366] width 1493 height 732
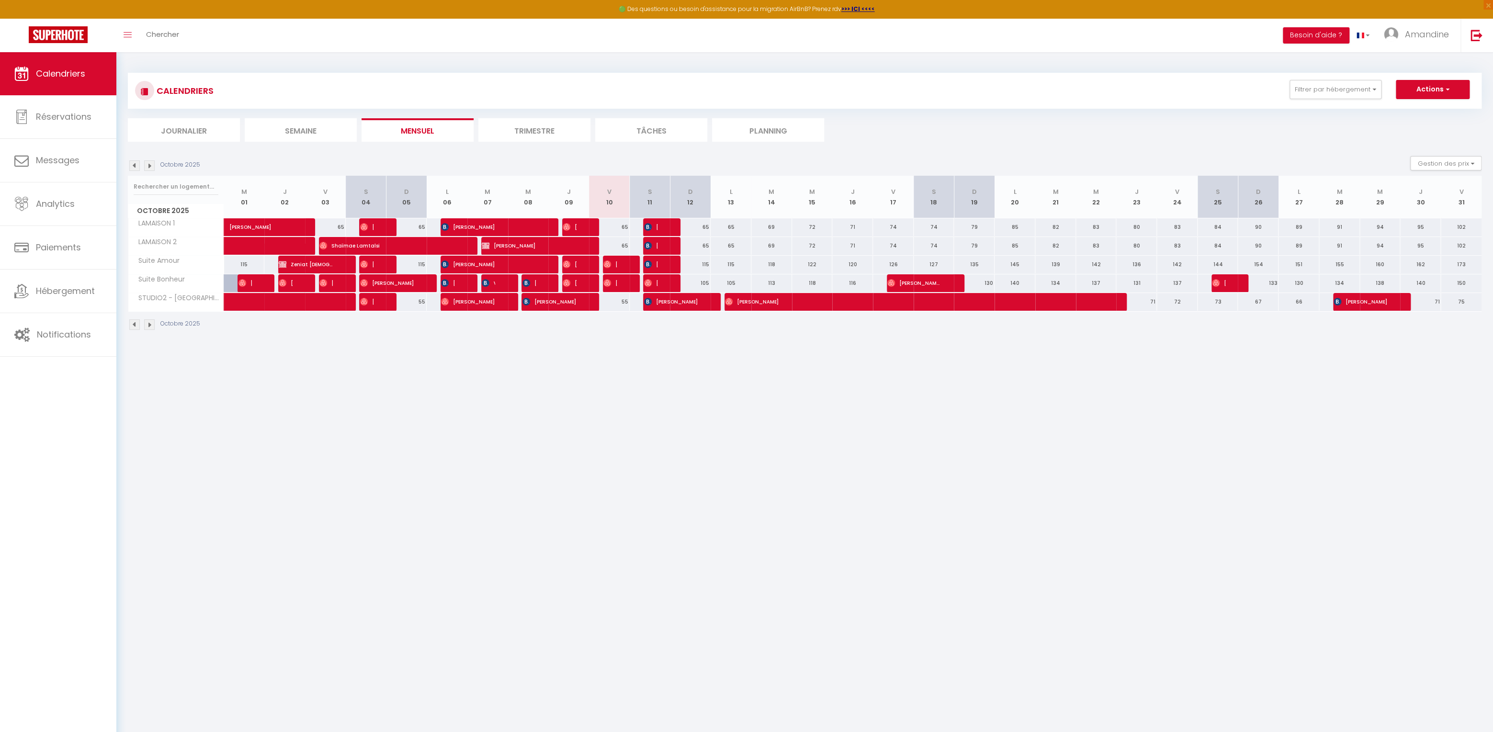
click at [663, 302] on span "[PERSON_NAME]" at bounding box center [671, 301] width 54 height 18
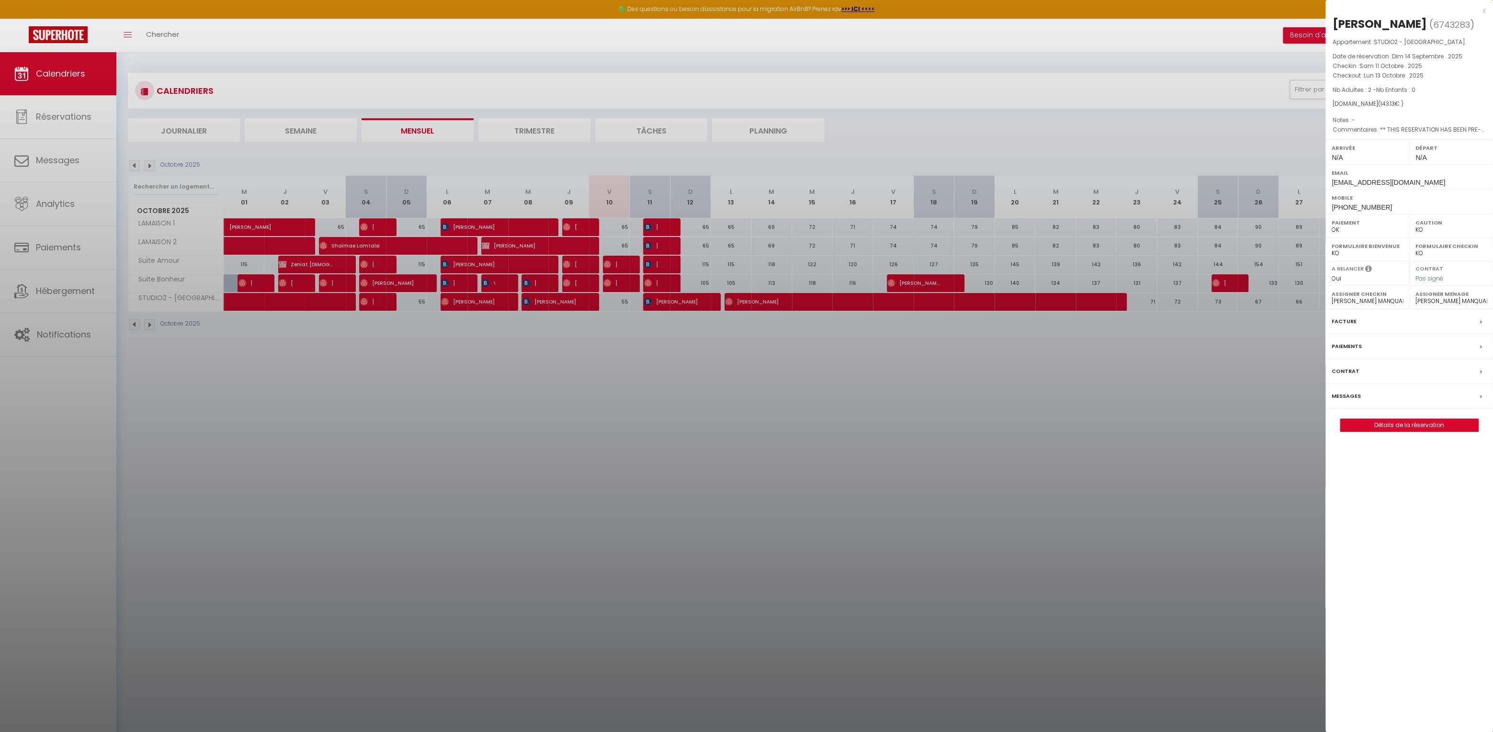
click at [1357, 395] on label "Messages" at bounding box center [1345, 396] width 29 height 10
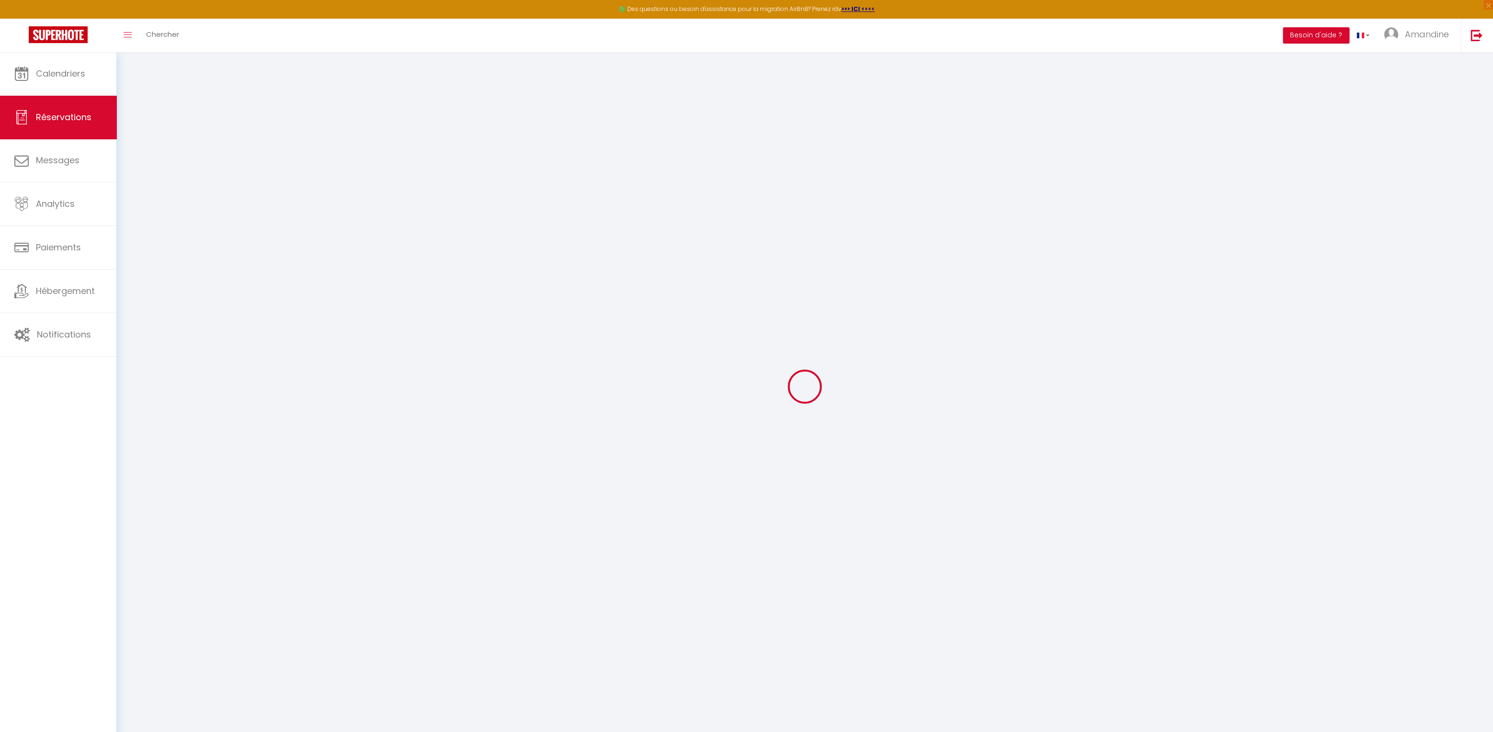
select select
checkbox input "false"
select select
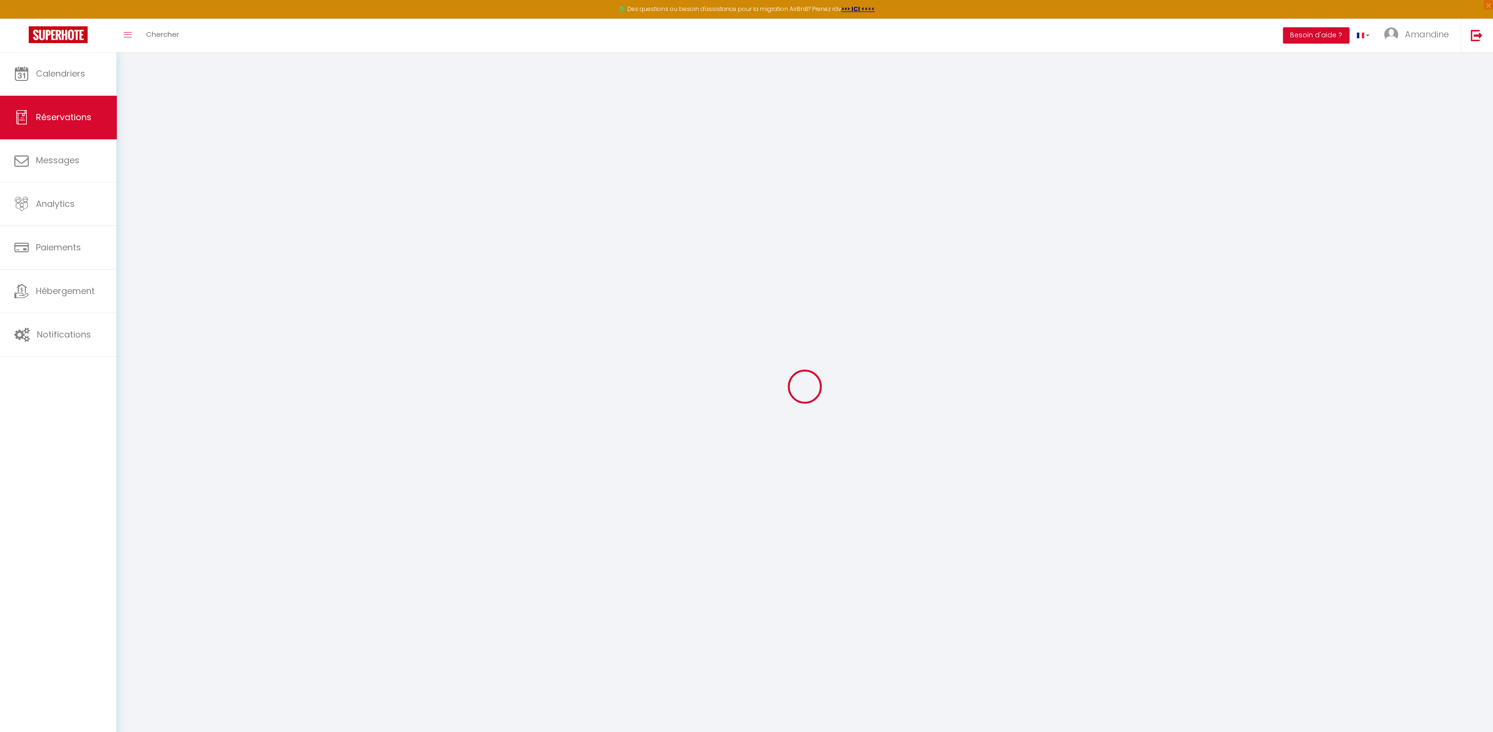
checkbox input "false"
type textarea "** THIS RESERVATION HAS BEEN PRE-PAID ** [PERSON_NAME] A ÉTÉ RÉSERVÉ VIA L'OTA …"
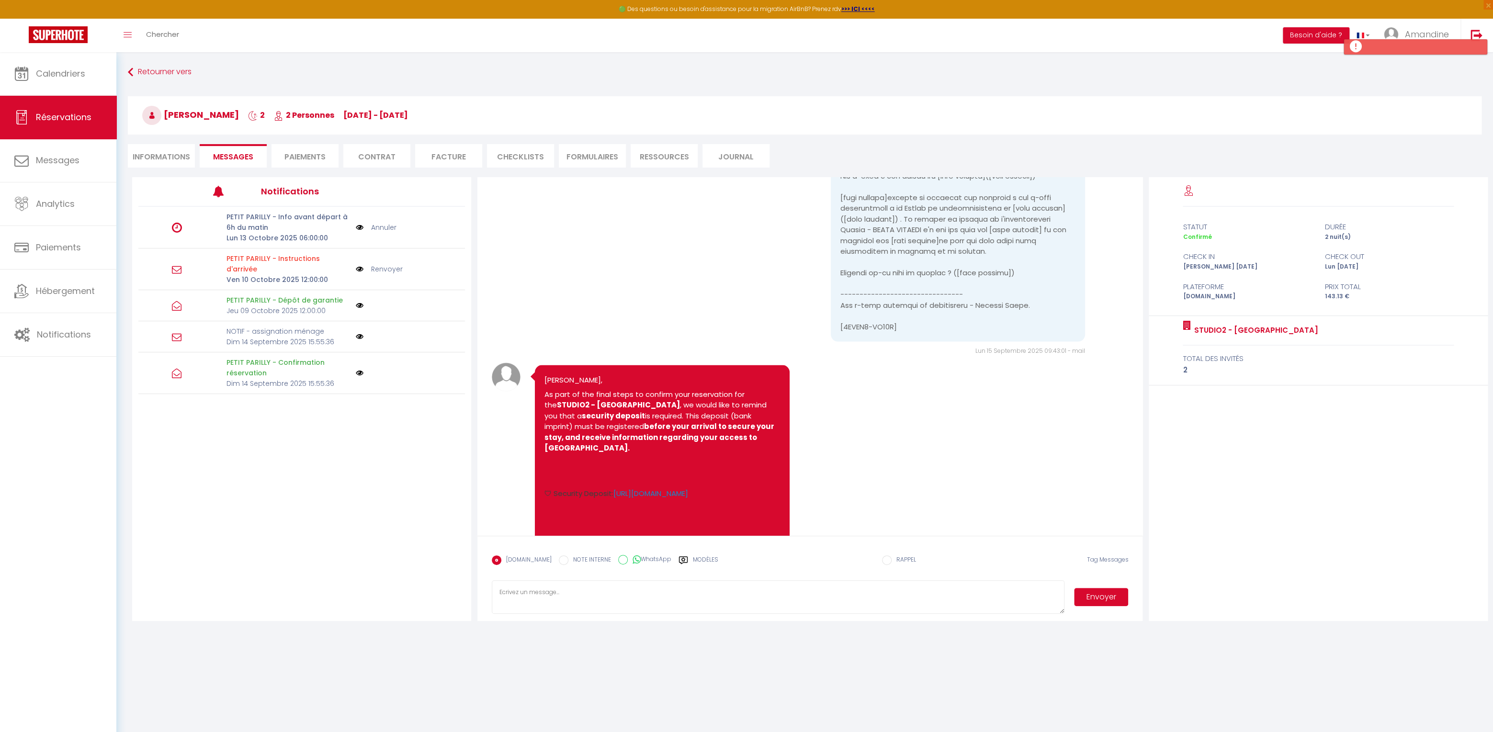
scroll to position [1528, 0]
drag, startPoint x: 609, startPoint y: 483, endPoint x: 543, endPoint y: 380, distance: 123.0
click at [544, 380] on pre "[PERSON_NAME], As part of the final steps to confirm your reservation for the S…" at bounding box center [662, 552] width 236 height 359
copy pre "[PERSON_NAME], As part of the final steps to confirm your reservation for the S…"
click at [630, 603] on textarea at bounding box center [778, 597] width 572 height 34
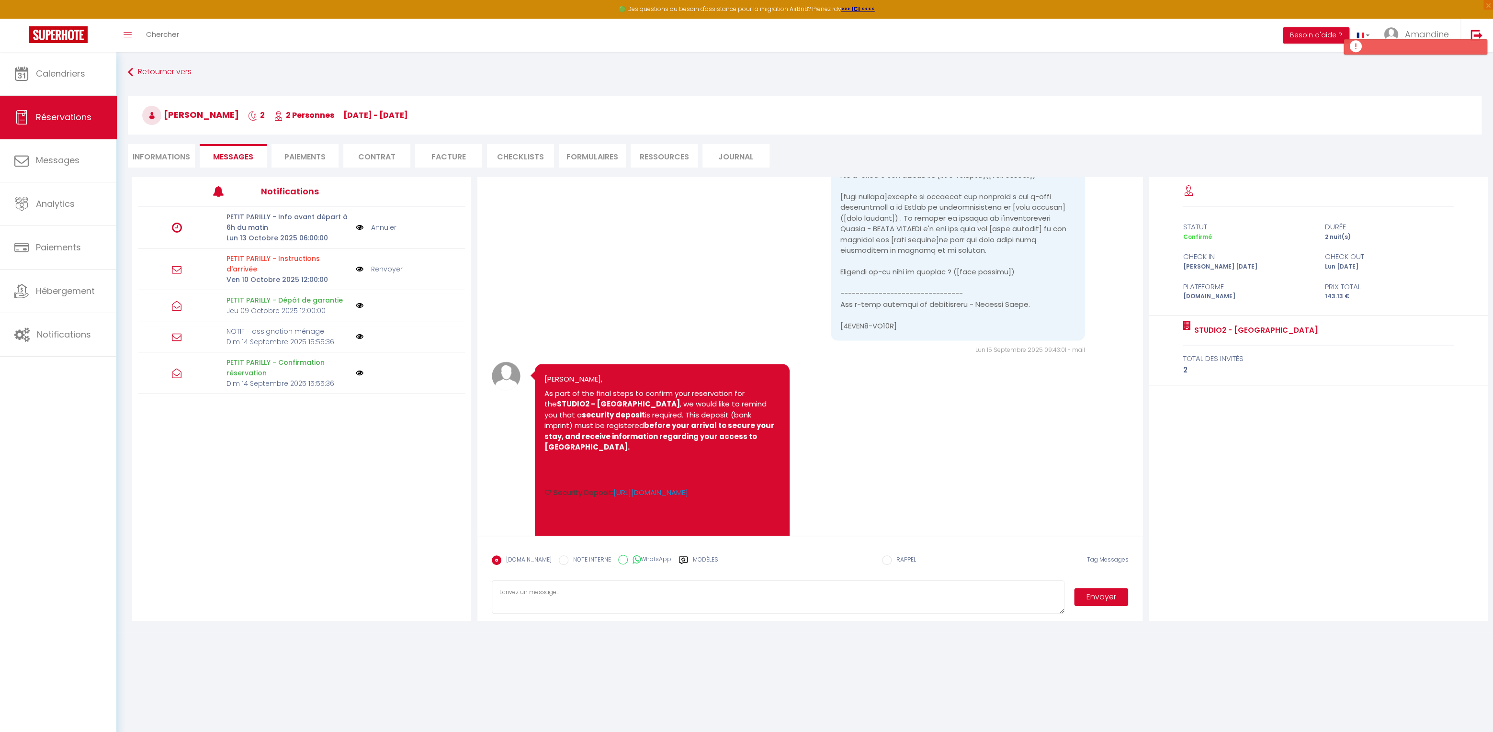
paste textarea "[PERSON_NAME], As part of the final steps to confirm your reservation for the S…"
type textarea "[PERSON_NAME], As part of the final steps to confirm your reservation for the S…"
click at [1112, 598] on button "Envoyer" at bounding box center [1101, 597] width 54 height 18
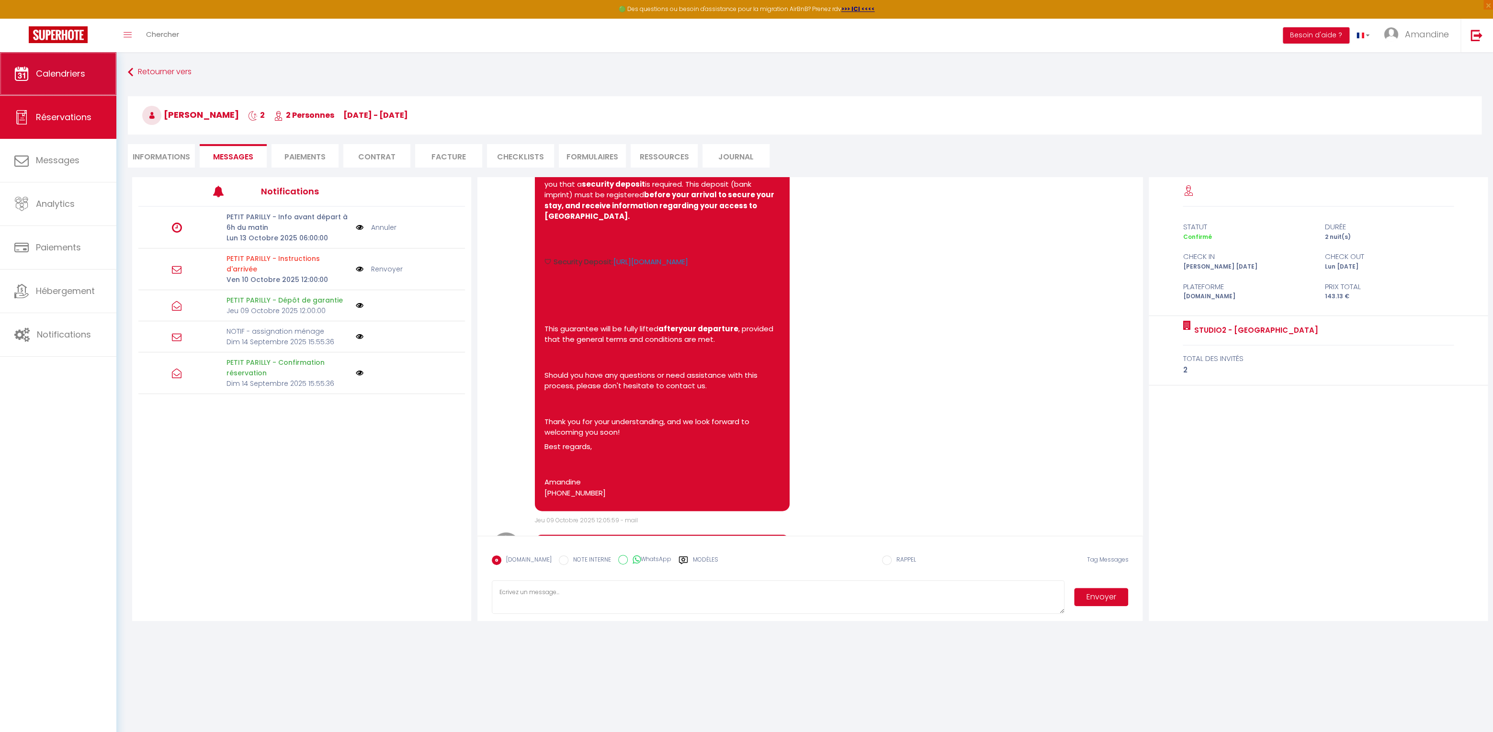
click at [65, 84] on link "Calendriers" at bounding box center [58, 73] width 116 height 43
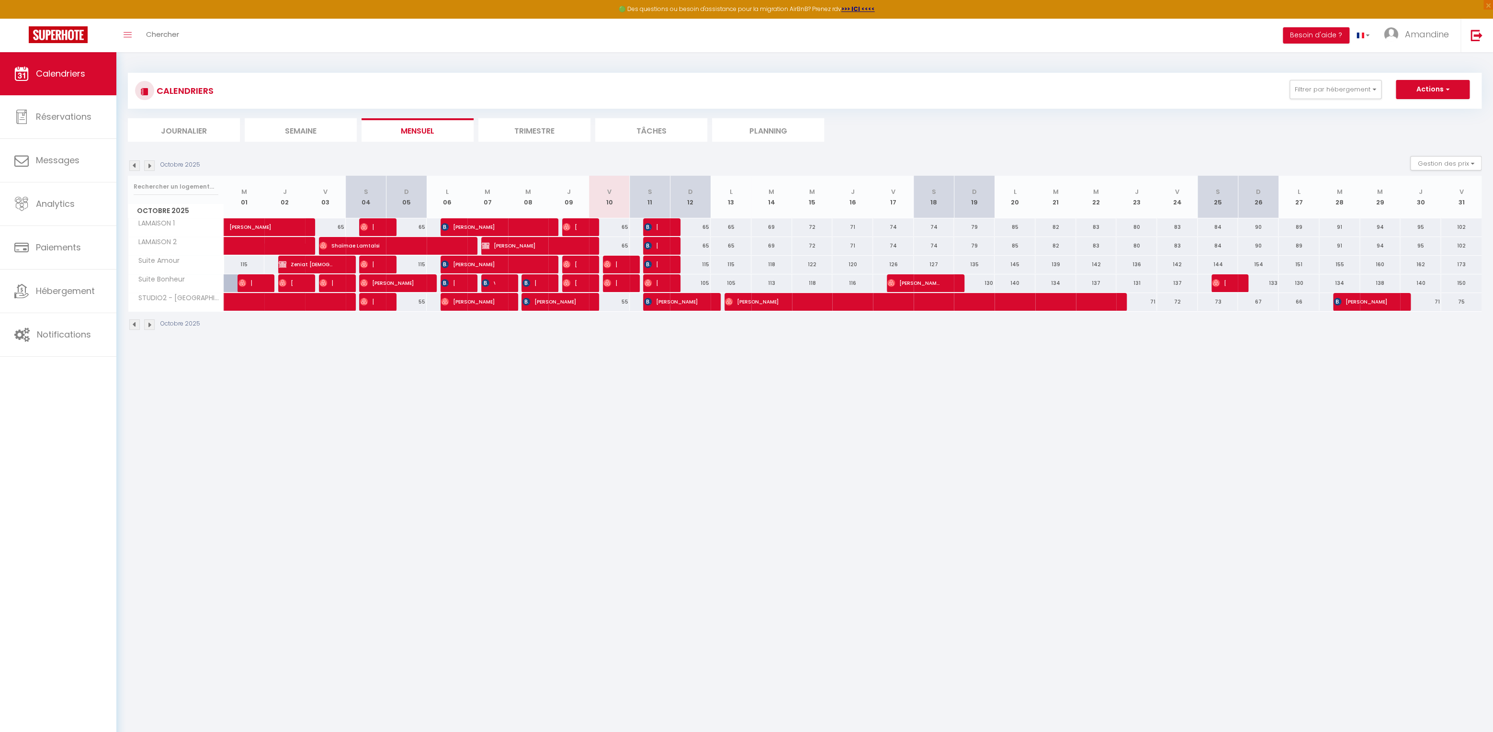
click at [533, 285] on span "[PERSON_NAME]" at bounding box center [528, 283] width 13 height 18
select select "OK"
select select "0"
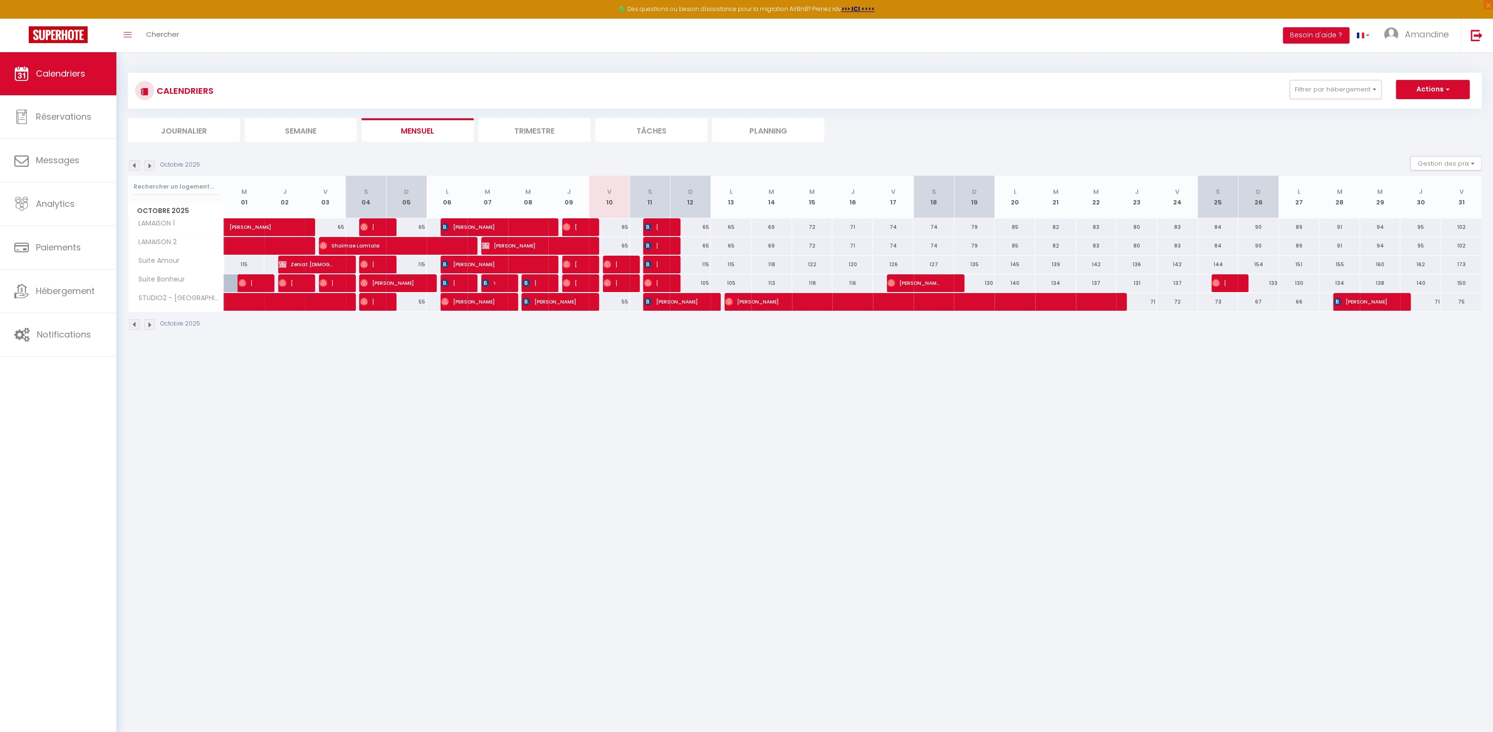
select select "1"
select select
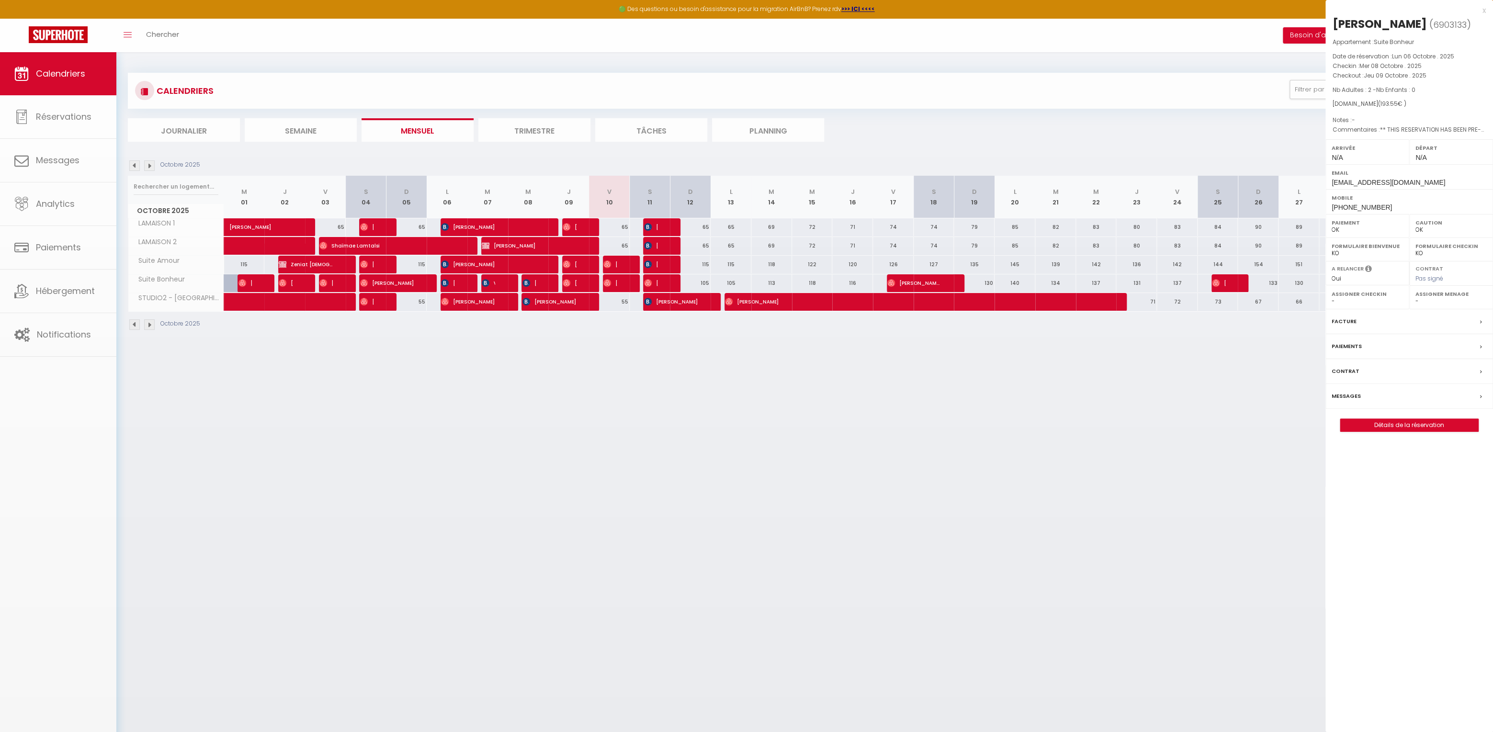
select select "32010"
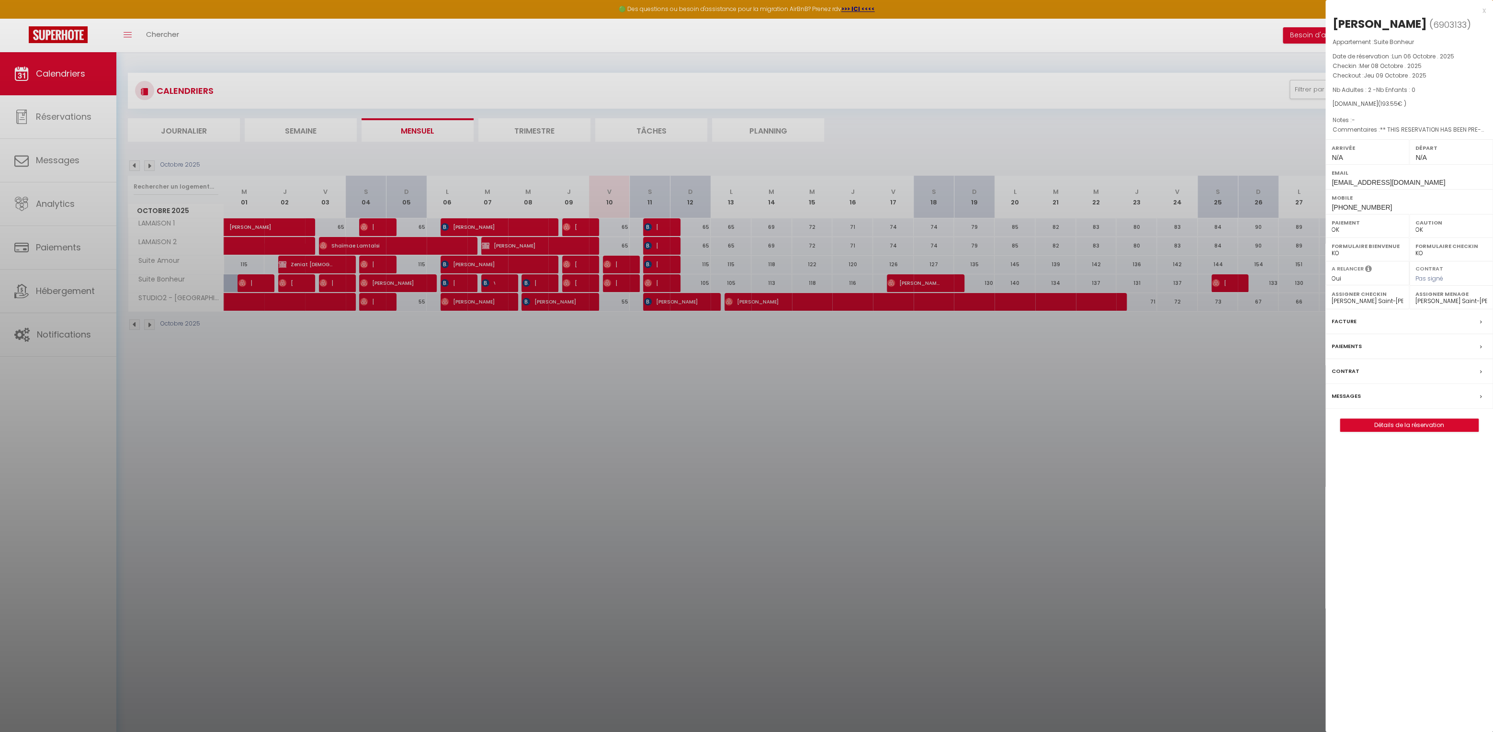
click at [533, 285] on div at bounding box center [746, 366] width 1493 height 732
